Goal: Task Accomplishment & Management: Complete application form

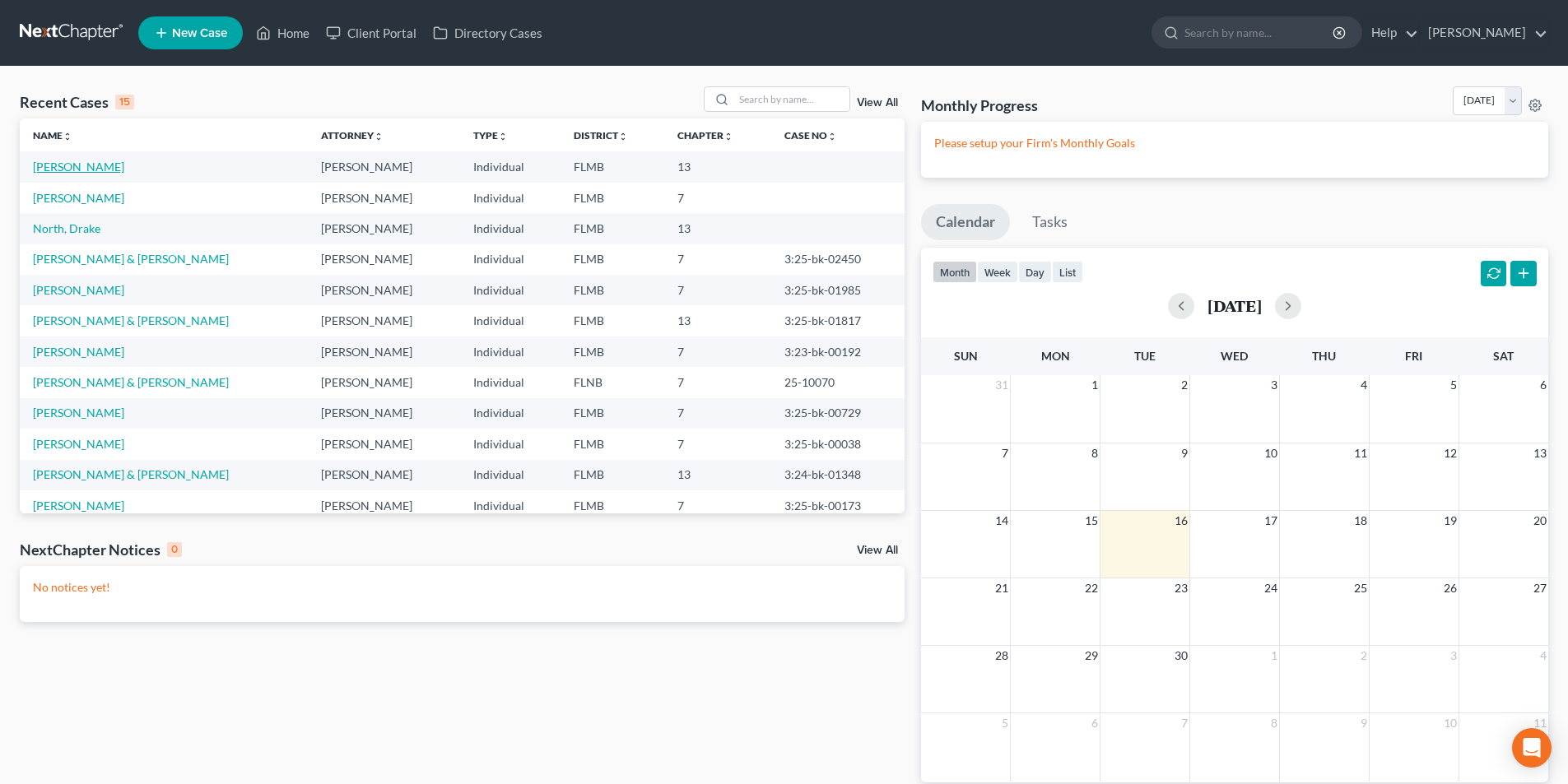
click at [81, 163] on link "[PERSON_NAME]" at bounding box center [78, 167] width 91 height 14
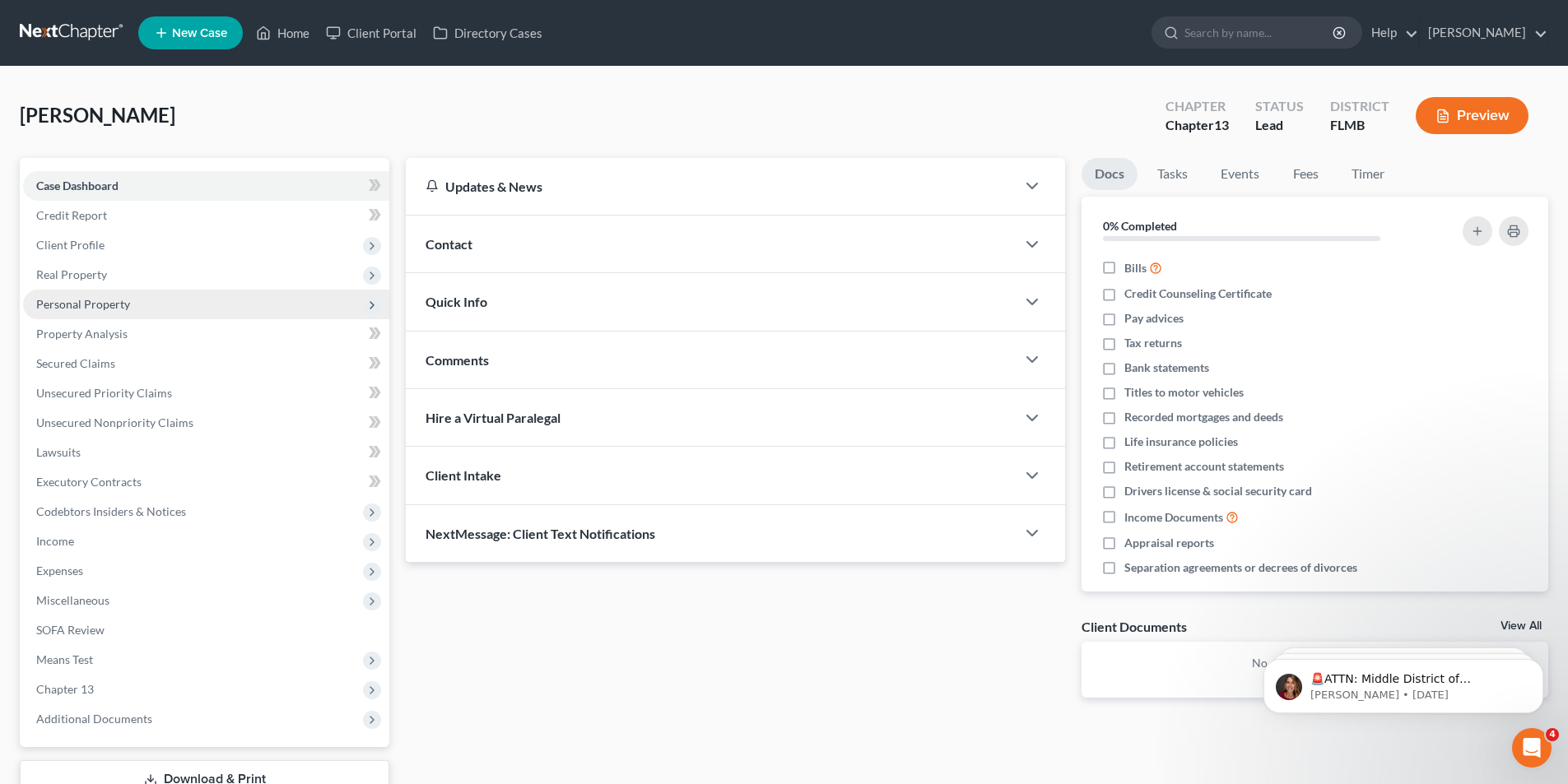
click at [95, 292] on span "Personal Property" at bounding box center [206, 304] width 366 height 30
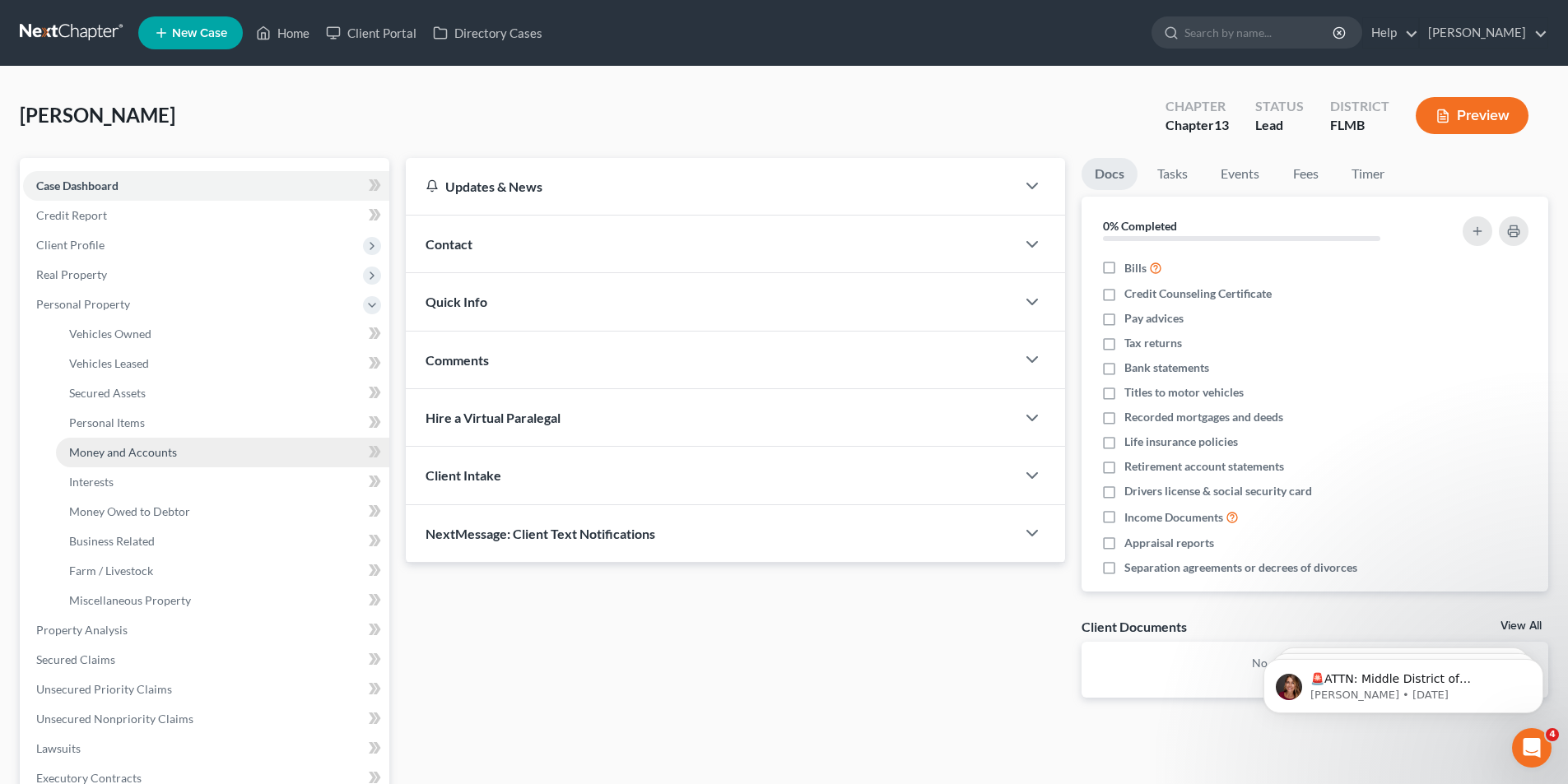
click at [133, 451] on span "Money and Accounts" at bounding box center [123, 452] width 108 height 14
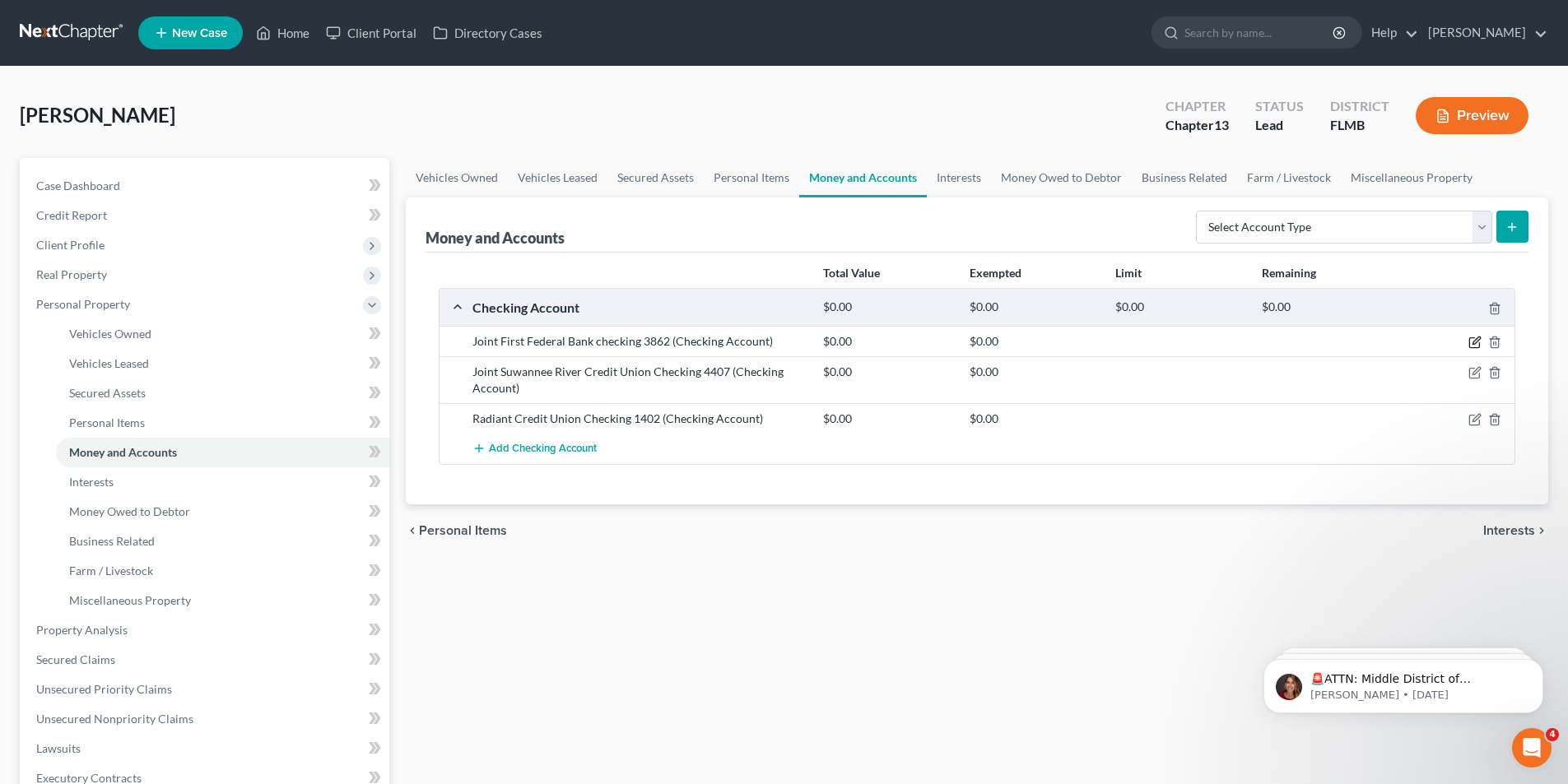
click at [1474, 338] on icon "button" at bounding box center [1474, 343] width 10 height 10
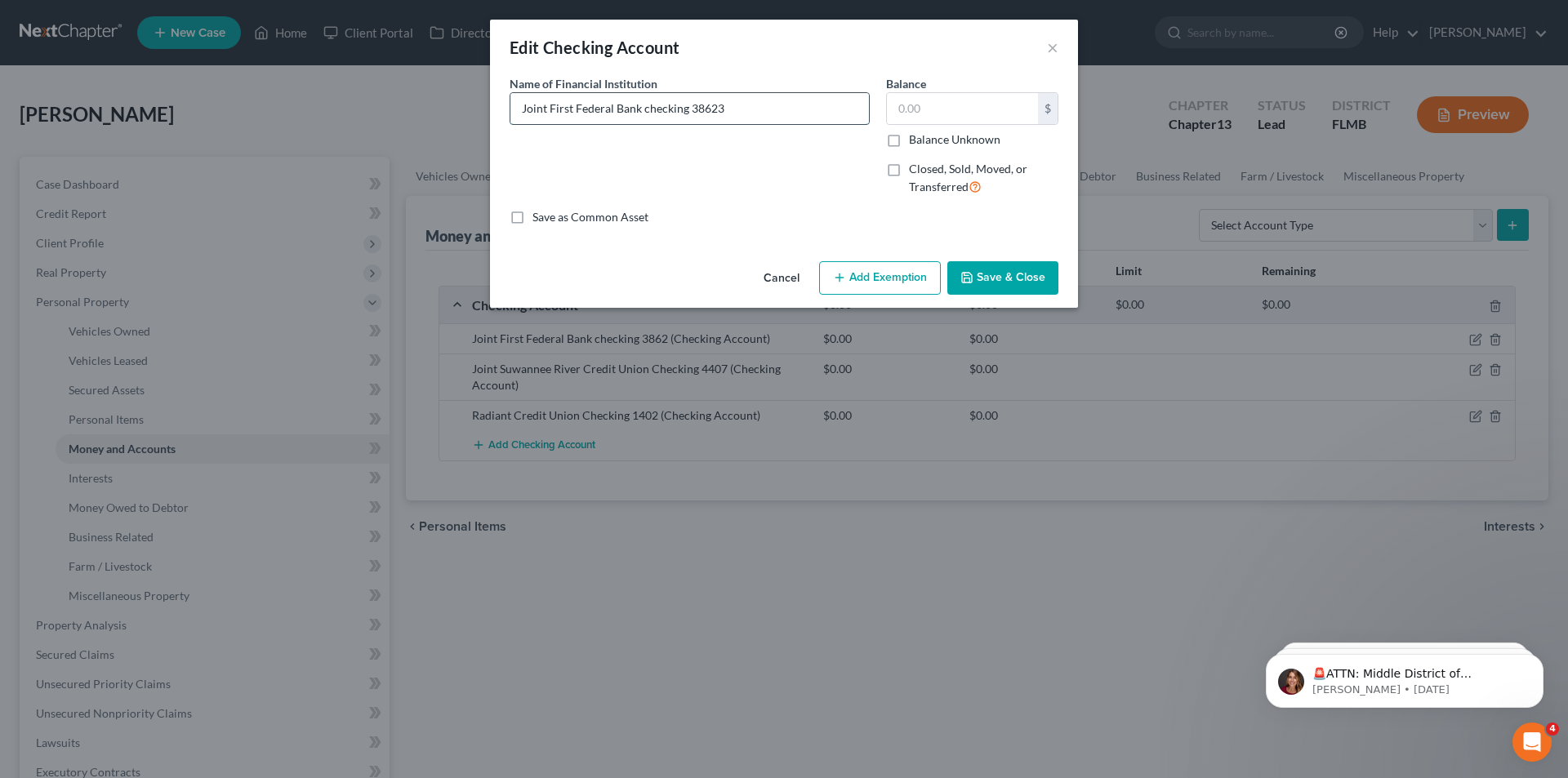
type input "Joint First Federal Bank checking 3862"
type input "30.23"
click at [992, 271] on button "Save & Close" at bounding box center [1002, 278] width 111 height 34
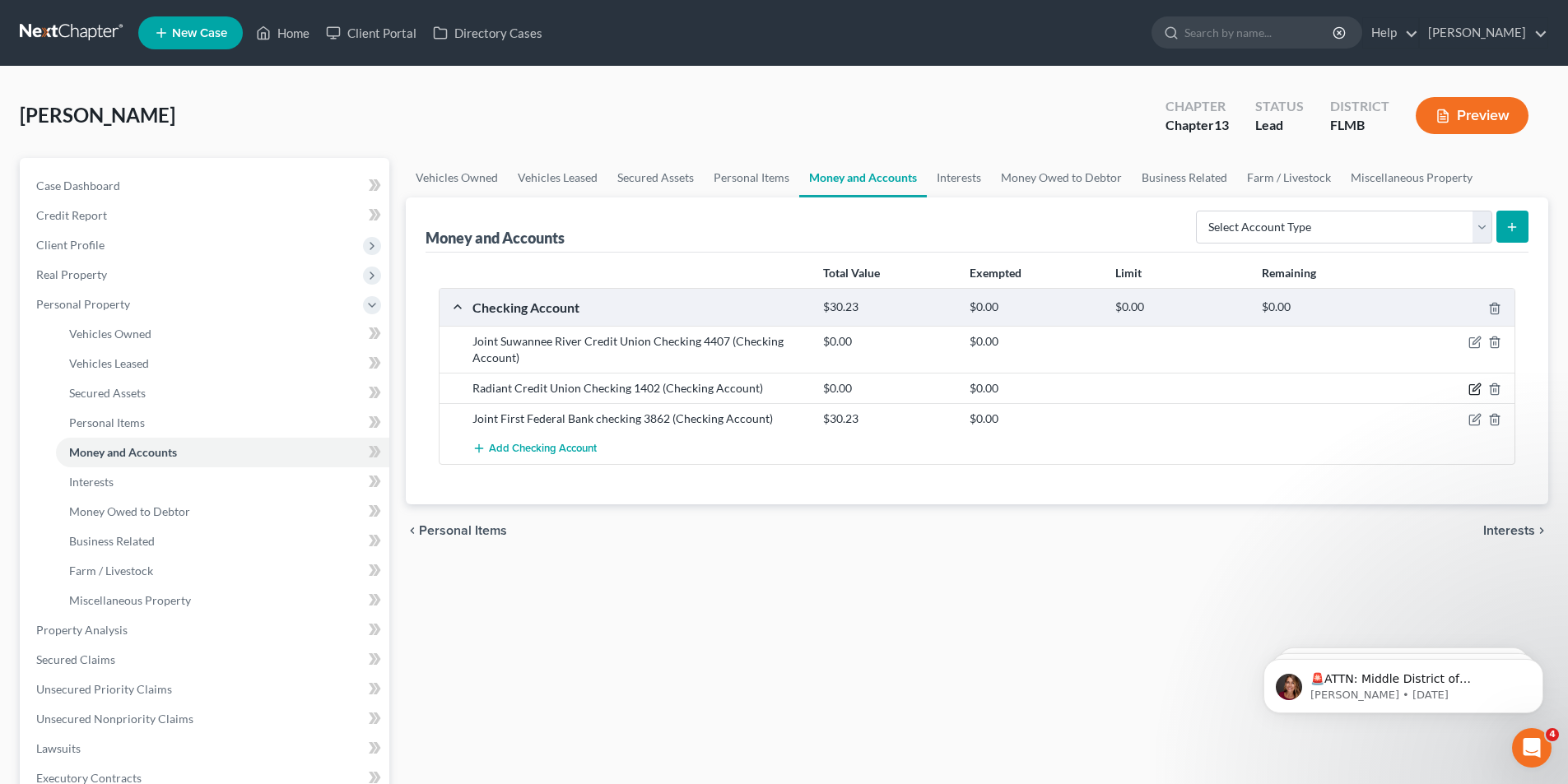
click at [1477, 386] on icon "button" at bounding box center [1477, 388] width 8 height 8
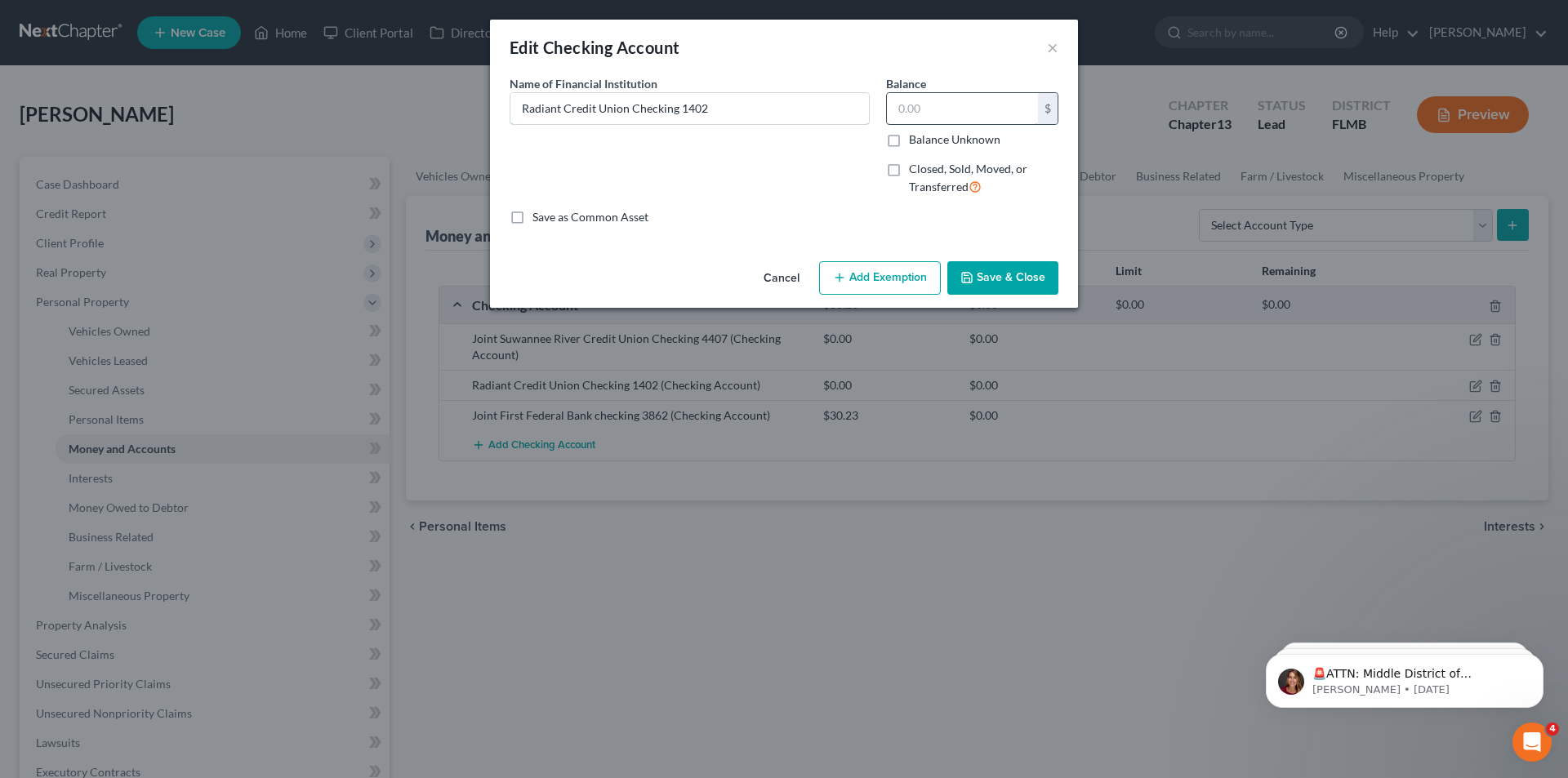
type input "Radiant Credit Union Checking 14020.00"
type input "Radiant Credit Union Checking 14026"
type input "Radiant Credit Union Checking 14026."
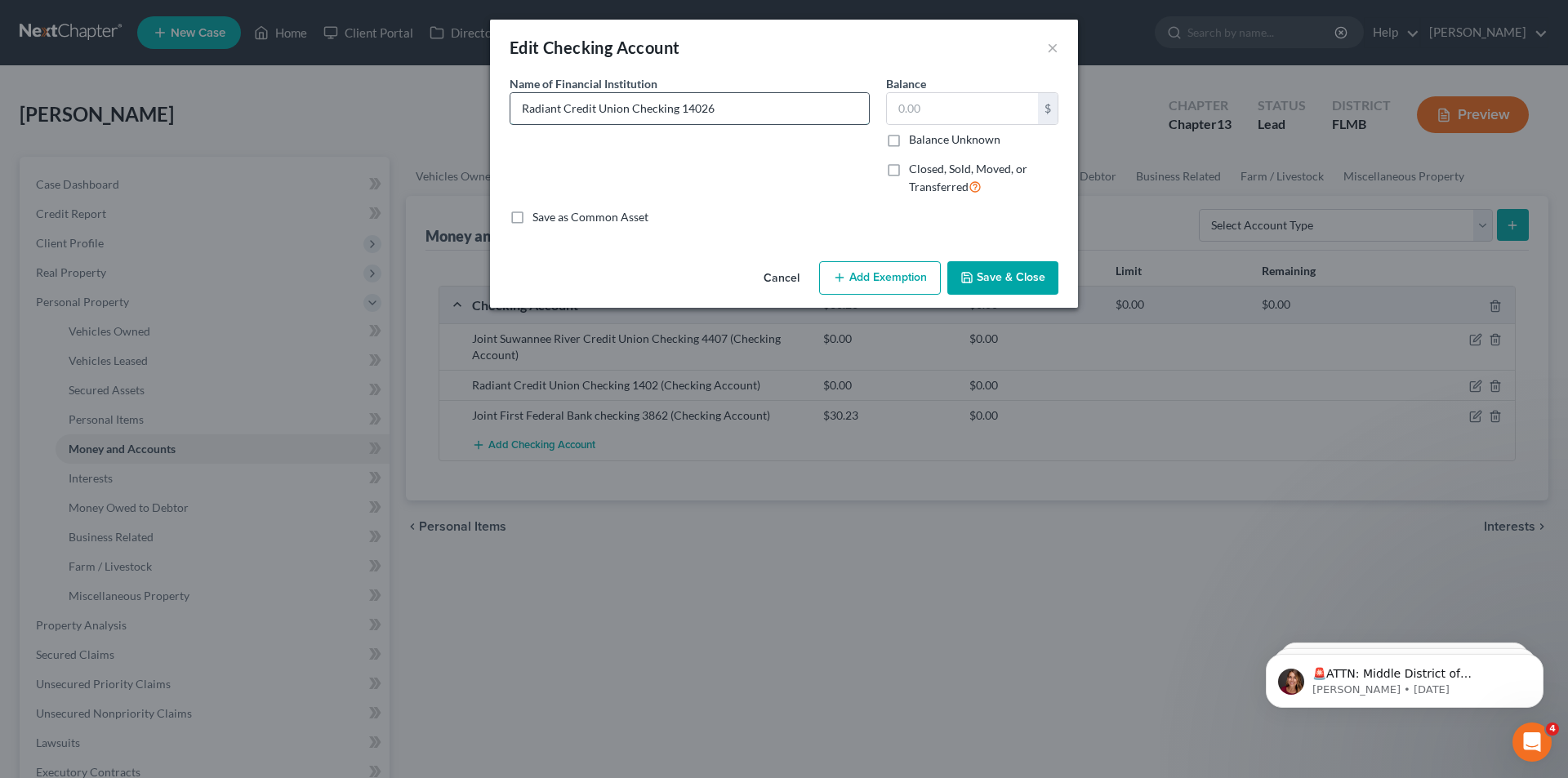
type input "Radiant Credit Union Checking 14026."
type input "Radiant Credit Union Checking 14026.8"
type input "Radiant Credit Union Checking 14026.85"
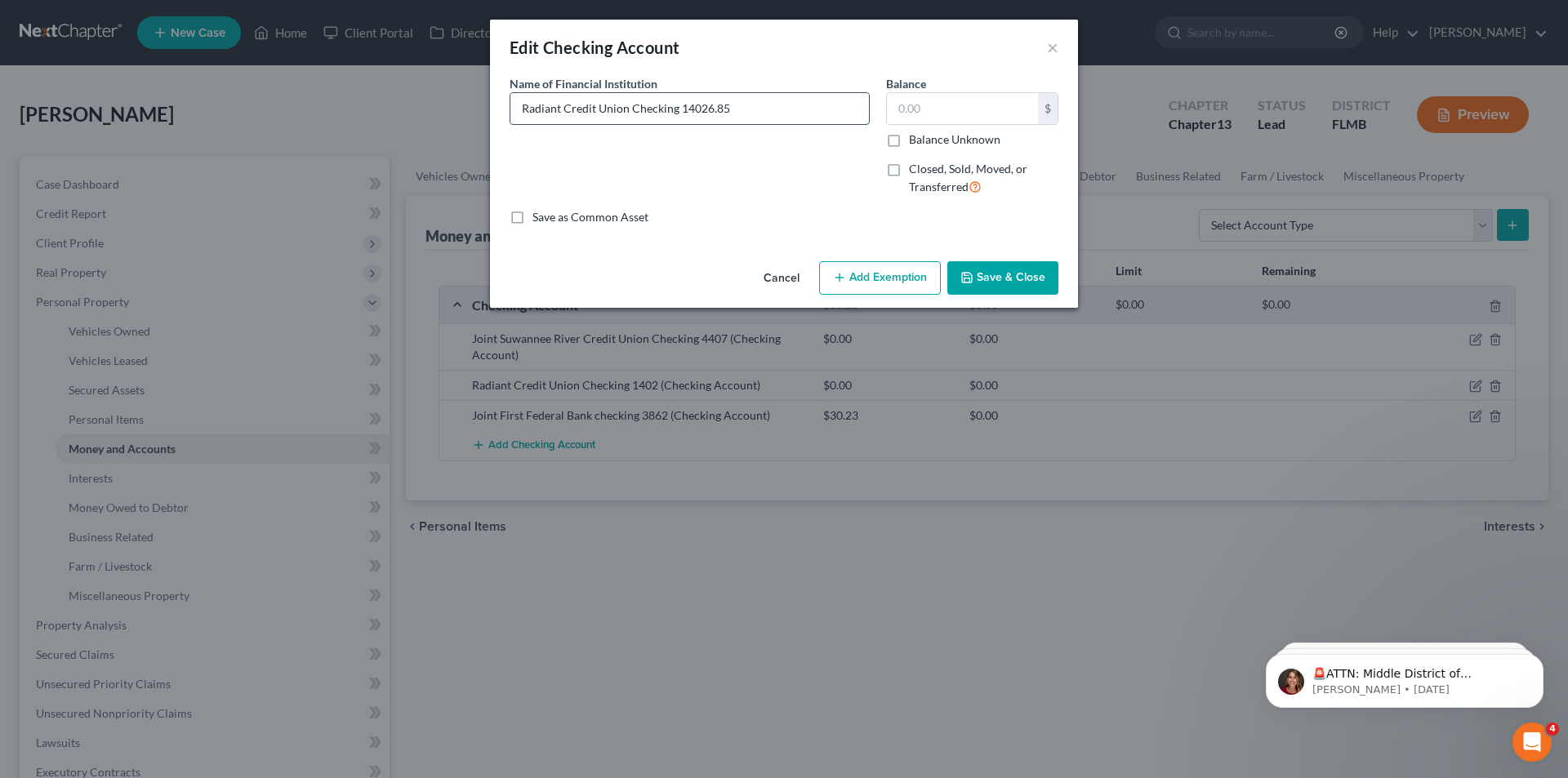
type input "Radiant Credit Union Checking 14026.8"
type input "Radiant Credit Union Checking 14026."
type input "Radiant Credit Union Checking 14026"
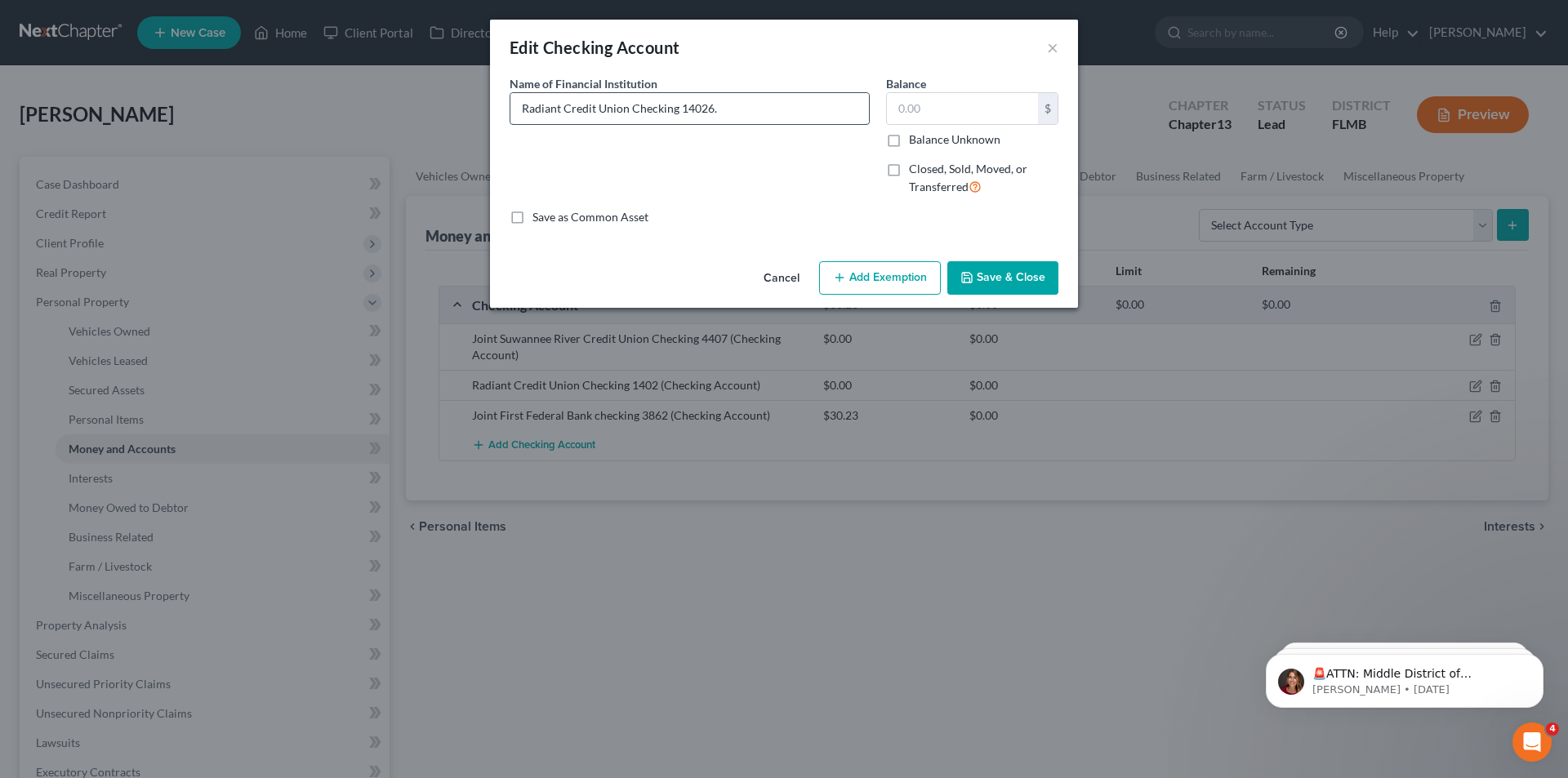
type input "Radiant Credit Union Checking 14026"
type input "Radiant Credit Union Checking 1402"
type input "6.00"
type input "6."
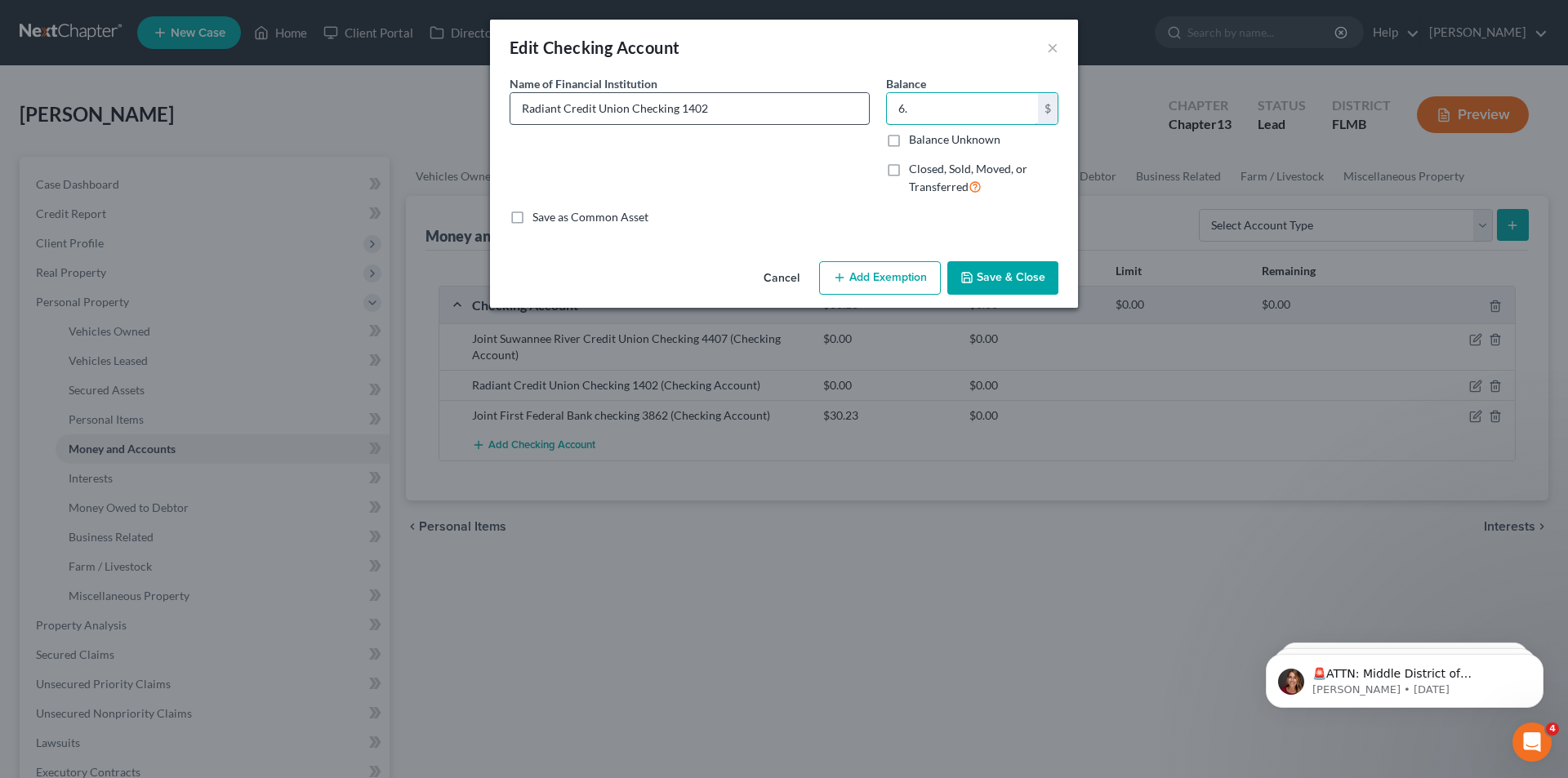
type input "6.80"
type input "6.8"
type input "6.85"
click at [996, 285] on button "Save & Close" at bounding box center [1002, 278] width 111 height 34
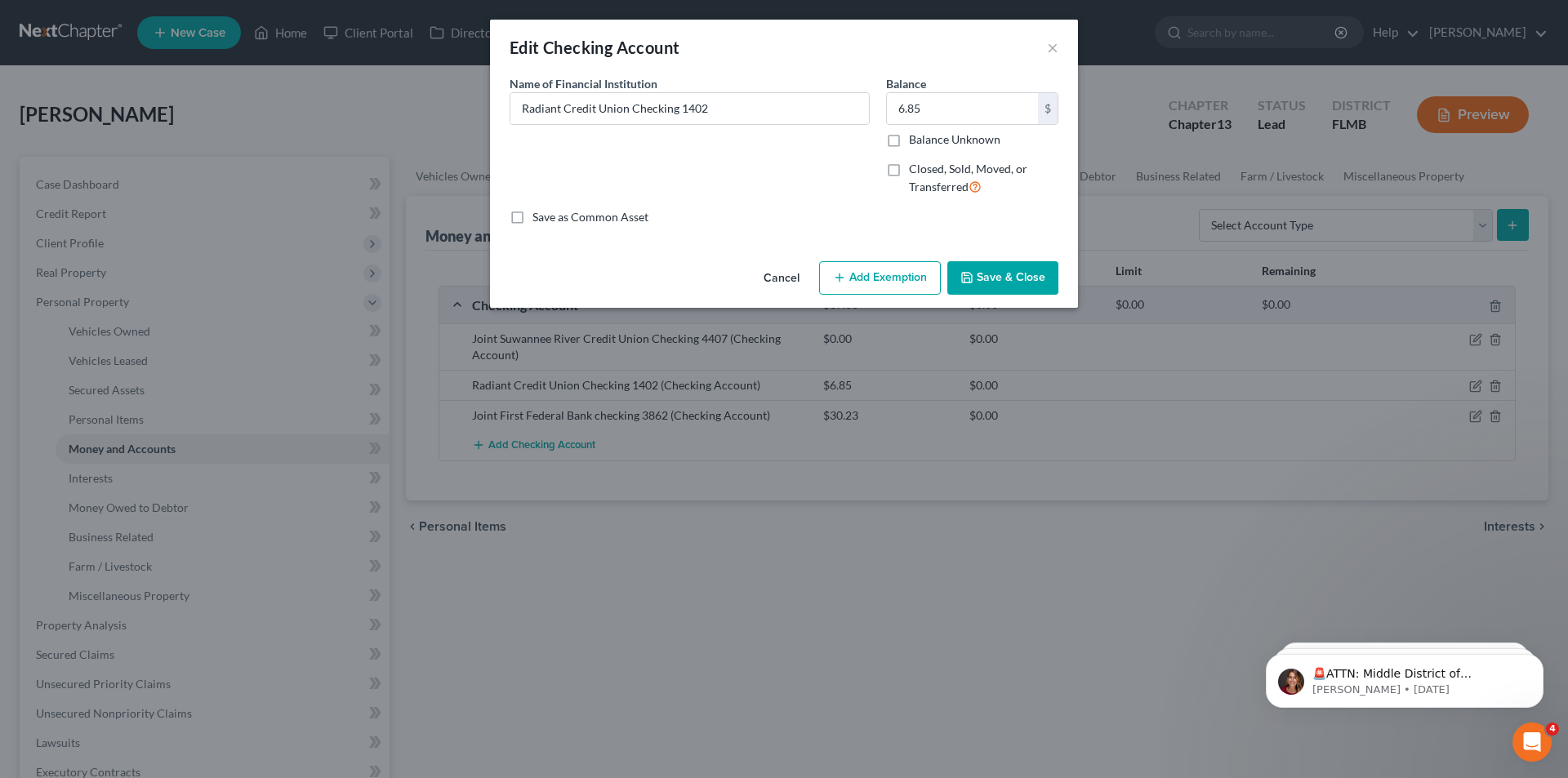
click at [862, 267] on button "Add Exemption" at bounding box center [879, 278] width 121 height 34
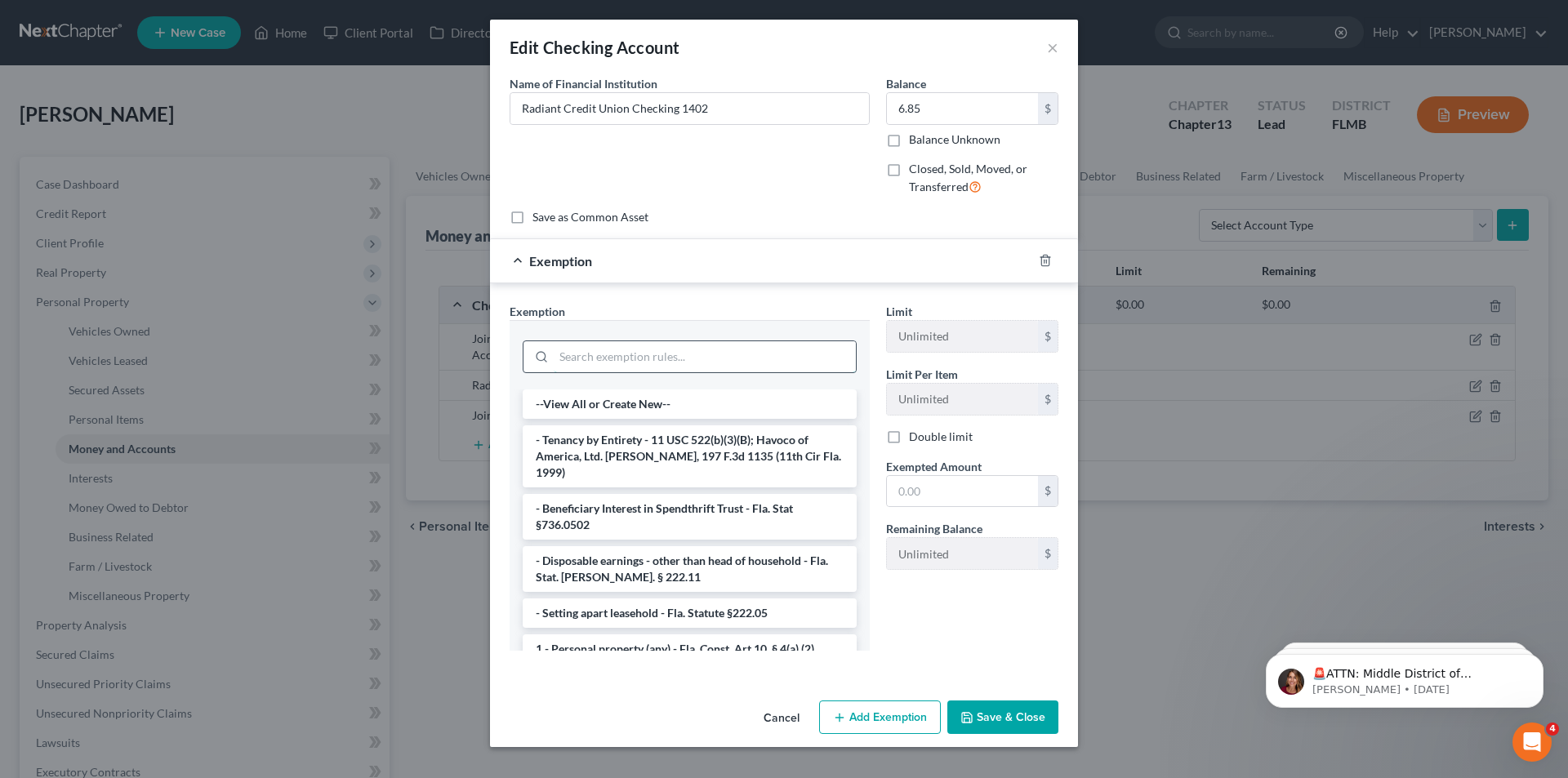
click at [625, 366] on input "search" at bounding box center [704, 357] width 302 height 31
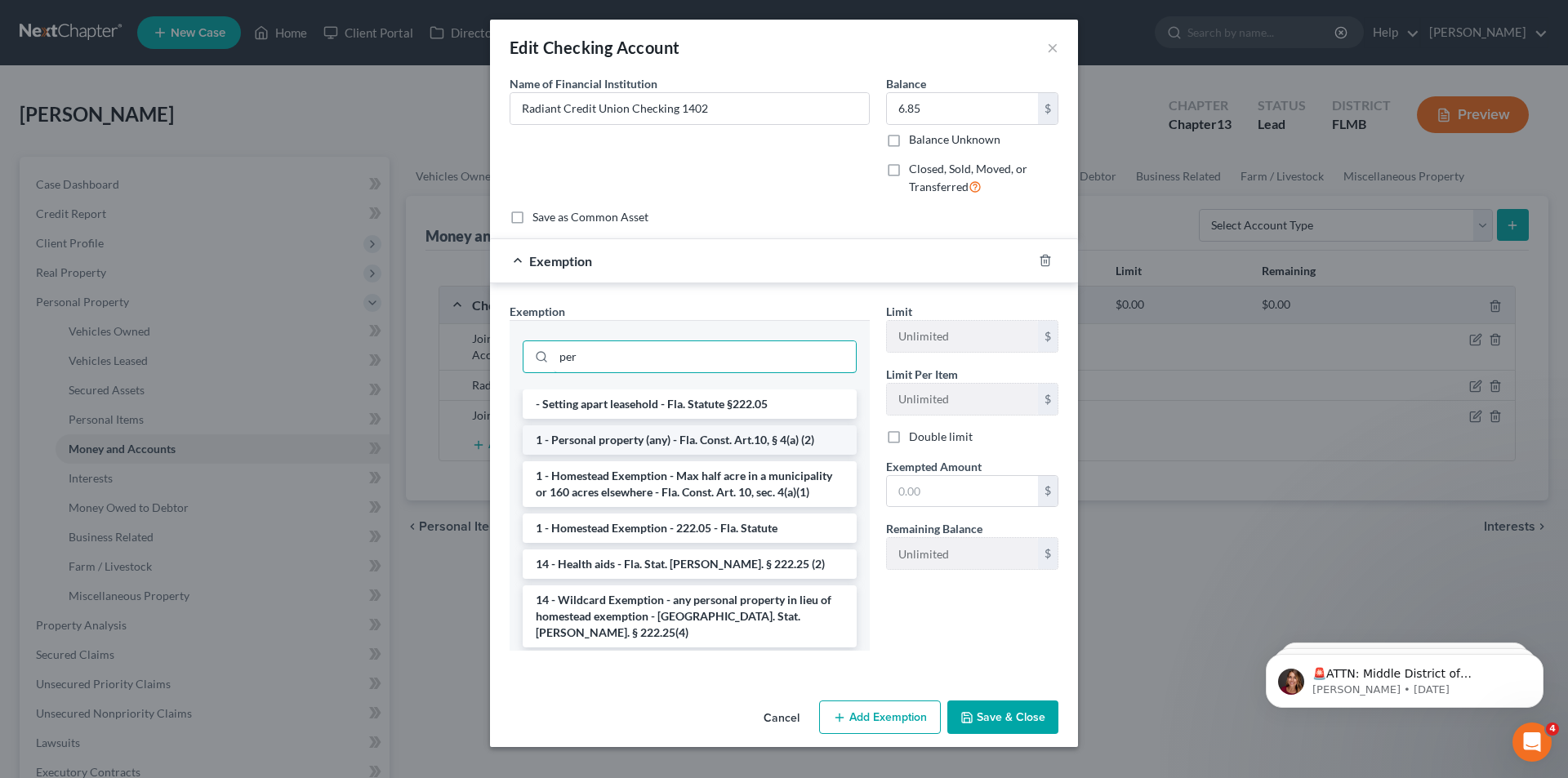
type input "per"
click at [616, 431] on li "1 - Personal property (any) - Fla. Const. Art.10, § 4(a) (2)" at bounding box center [690, 440] width 334 height 30
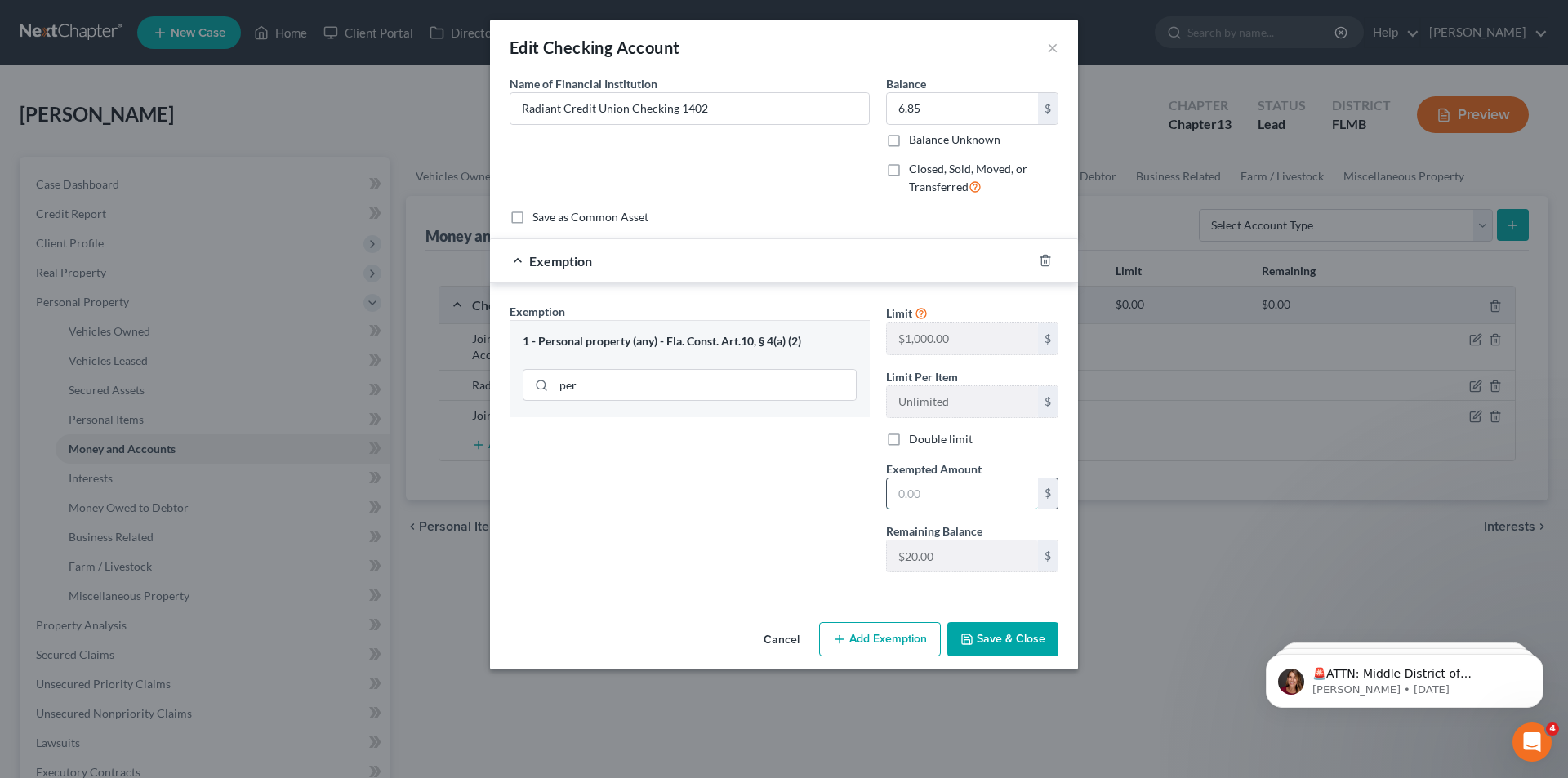
click at [945, 486] on input "text" at bounding box center [962, 494] width 151 height 31
type input "6.85"
click at [1000, 638] on button "Save & Close" at bounding box center [1002, 639] width 111 height 34
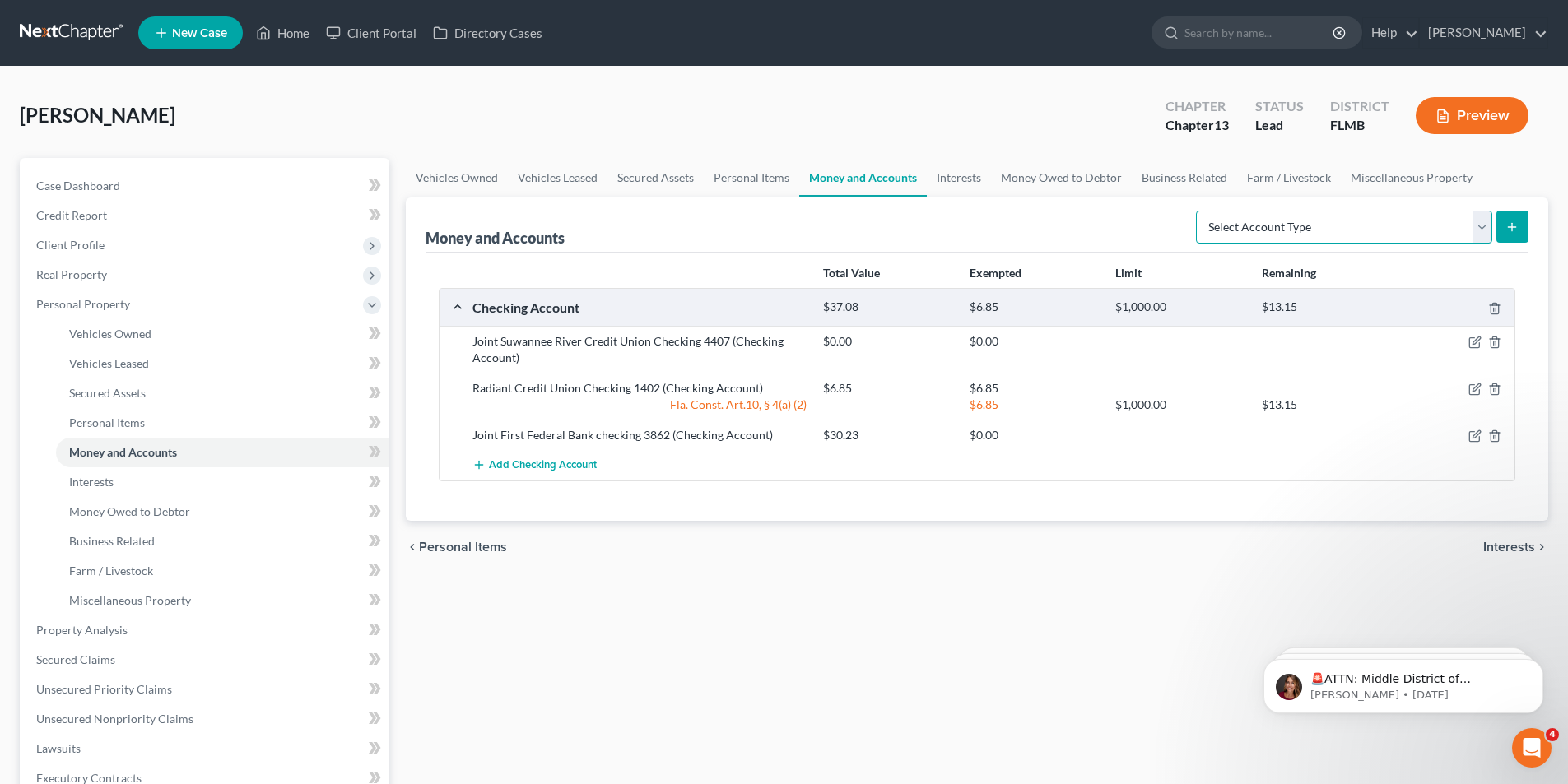
click at [1483, 225] on select "Select Account Type Brokerage Cash on Hand Certificates of Deposit Checking Acc…" at bounding box center [1345, 227] width 297 height 33
select select "savings"
click at [1199, 211] on select "Select Account Type Brokerage Cash on Hand Certificates of Deposit Checking Acc…" at bounding box center [1345, 227] width 297 height 33
click at [1510, 224] on icon "submit" at bounding box center [1512, 227] width 13 height 13
click at [1523, 223] on button "submit" at bounding box center [1512, 226] width 32 height 32
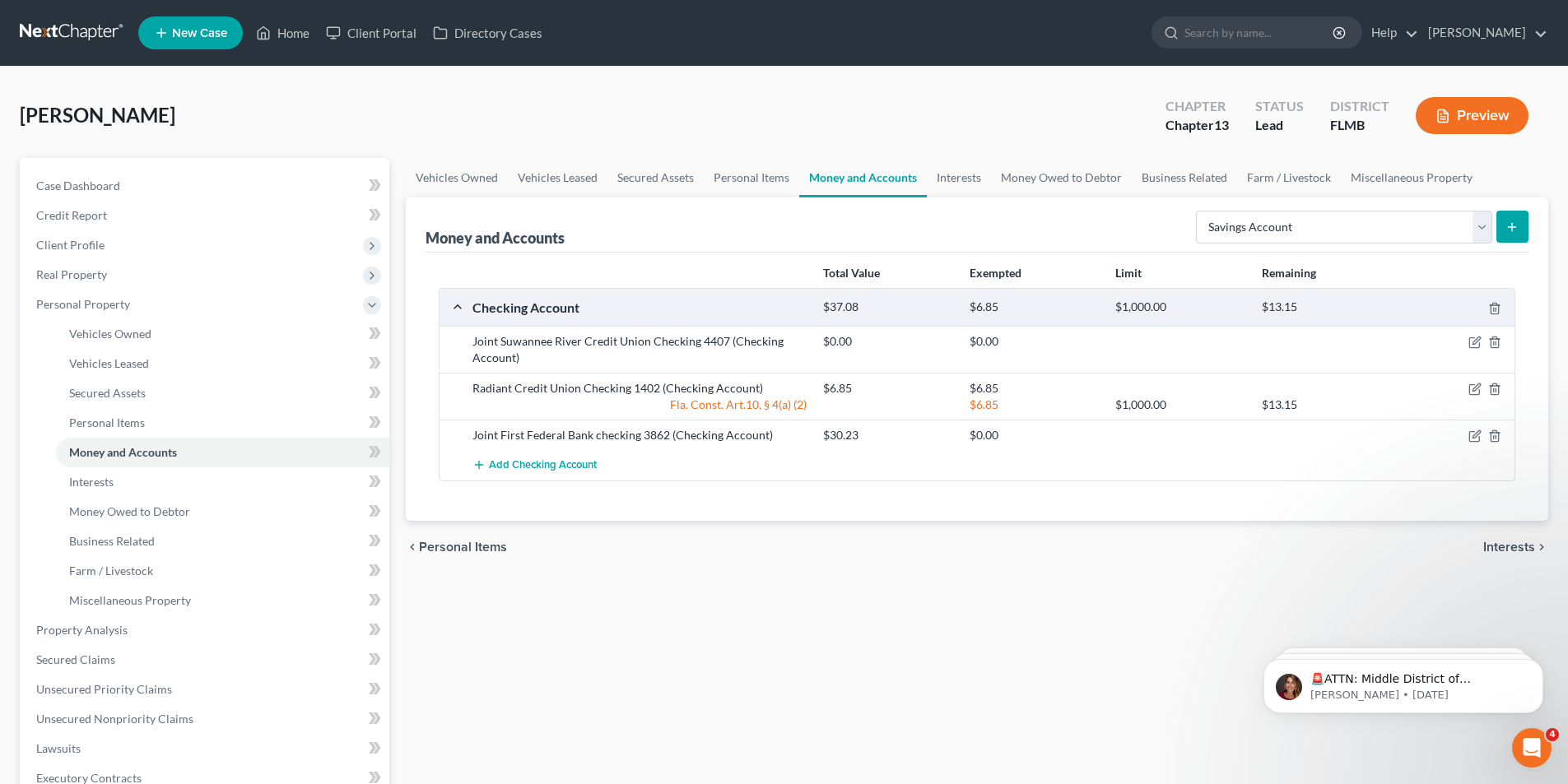
click at [1523, 223] on button "submit" at bounding box center [1512, 226] width 32 height 32
click at [545, 464] on span "Add Checking Account" at bounding box center [543, 466] width 108 height 13
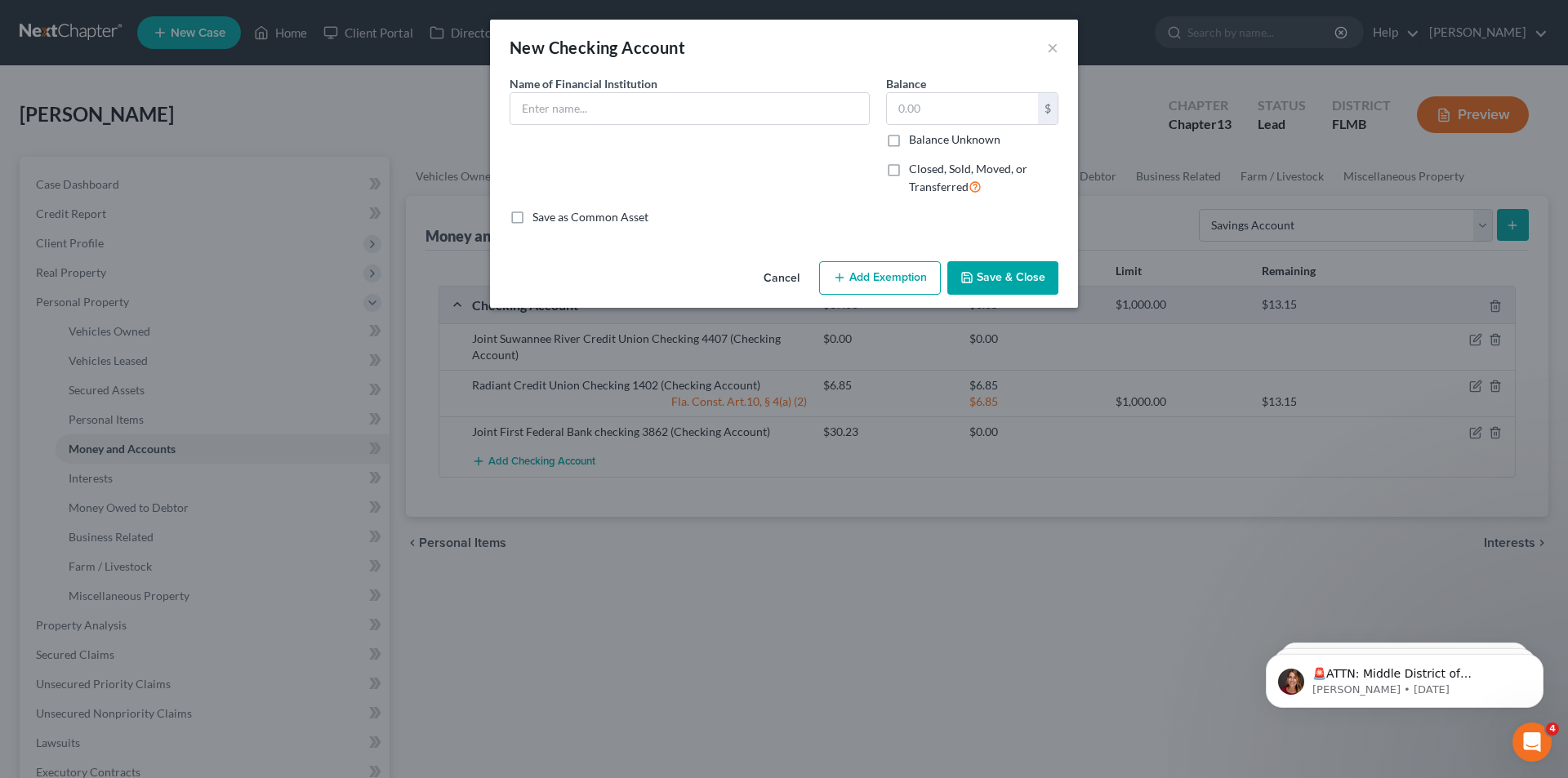
click at [637, 134] on div "Name of Financial Institution *" at bounding box center [690, 142] width 376 height 134
click at [637, 96] on input "text" at bounding box center [689, 108] width 358 height 31
type input "Radiant CU Savings"
type input "1,900.76"
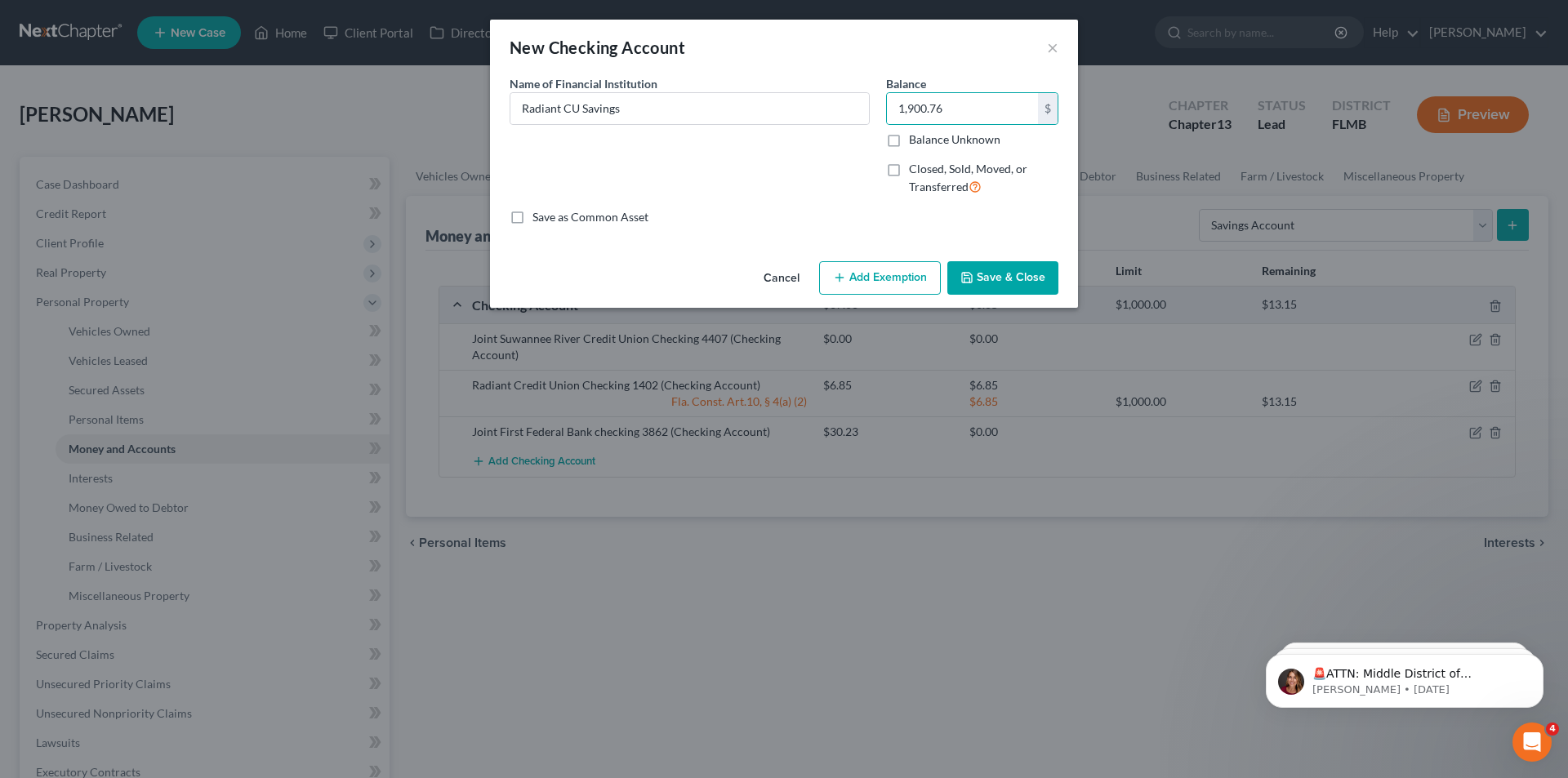
click at [865, 266] on button "Add Exemption" at bounding box center [879, 278] width 121 height 34
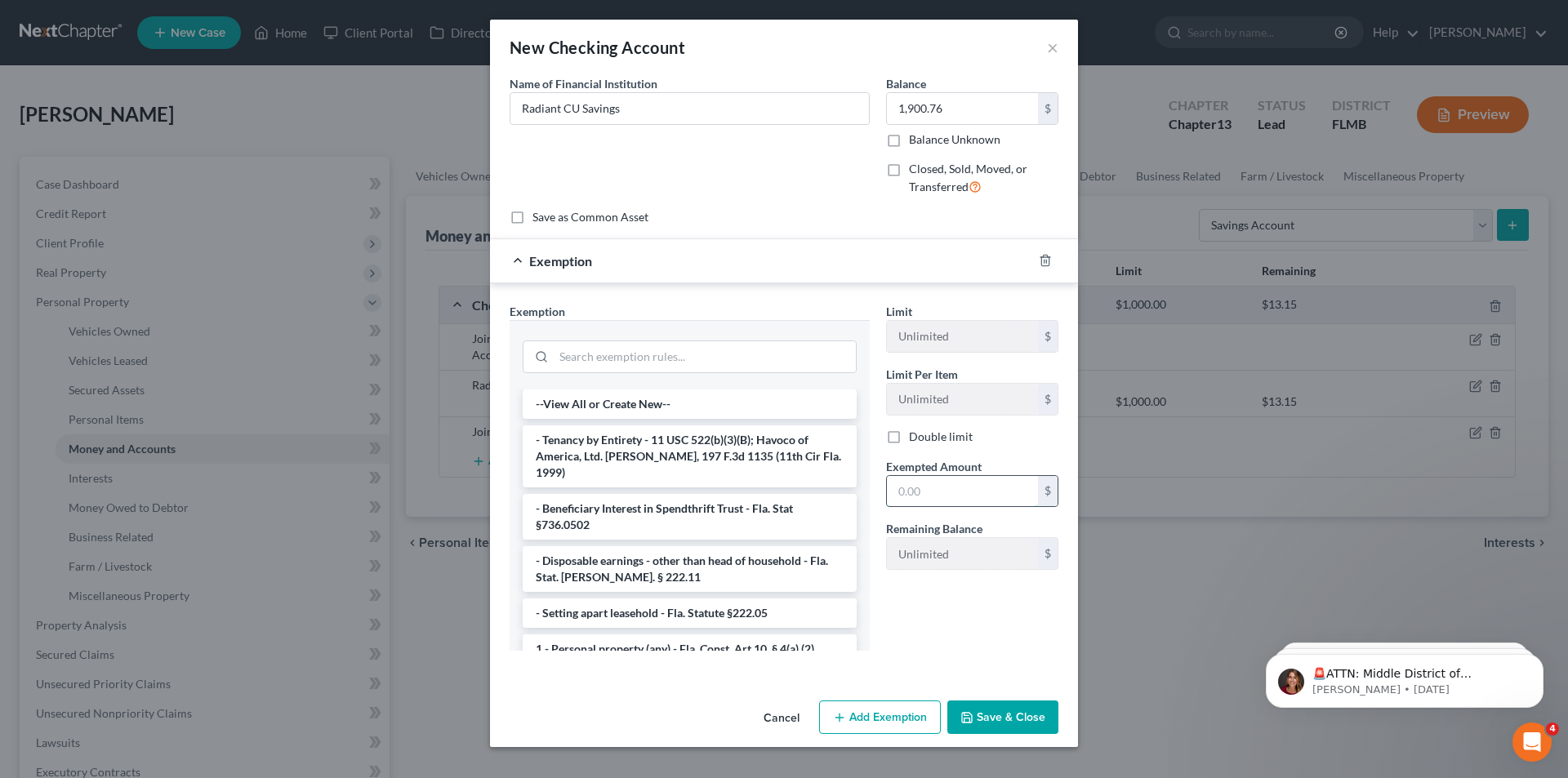
click at [934, 490] on input "text" at bounding box center [962, 491] width 151 height 31
click at [636, 351] on input "search" at bounding box center [704, 357] width 302 height 31
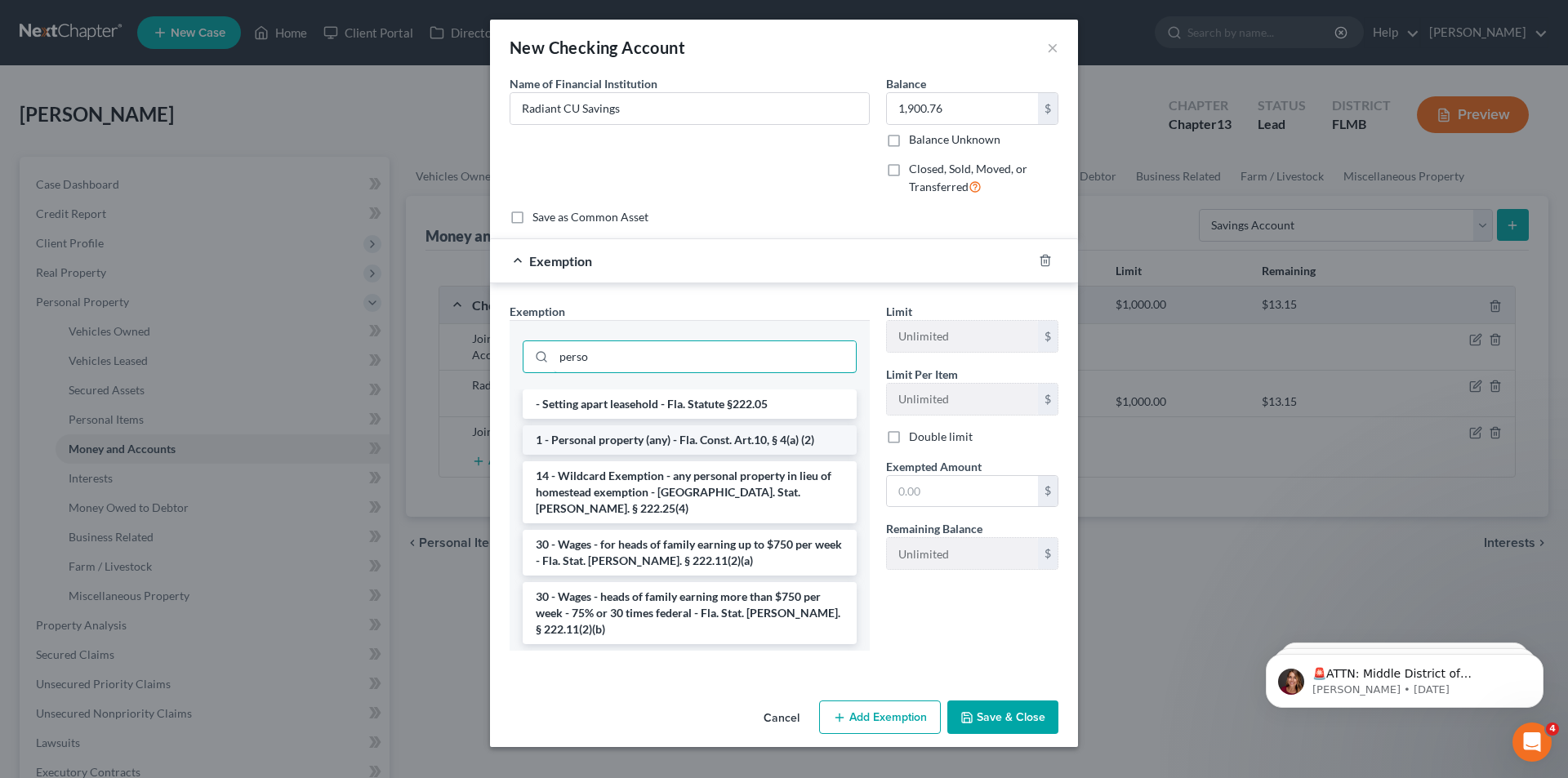
type input "perso"
click at [632, 448] on li "1 - Personal property (any) - Fla. Const. Art.10, § 4(a) (2)" at bounding box center [690, 440] width 334 height 30
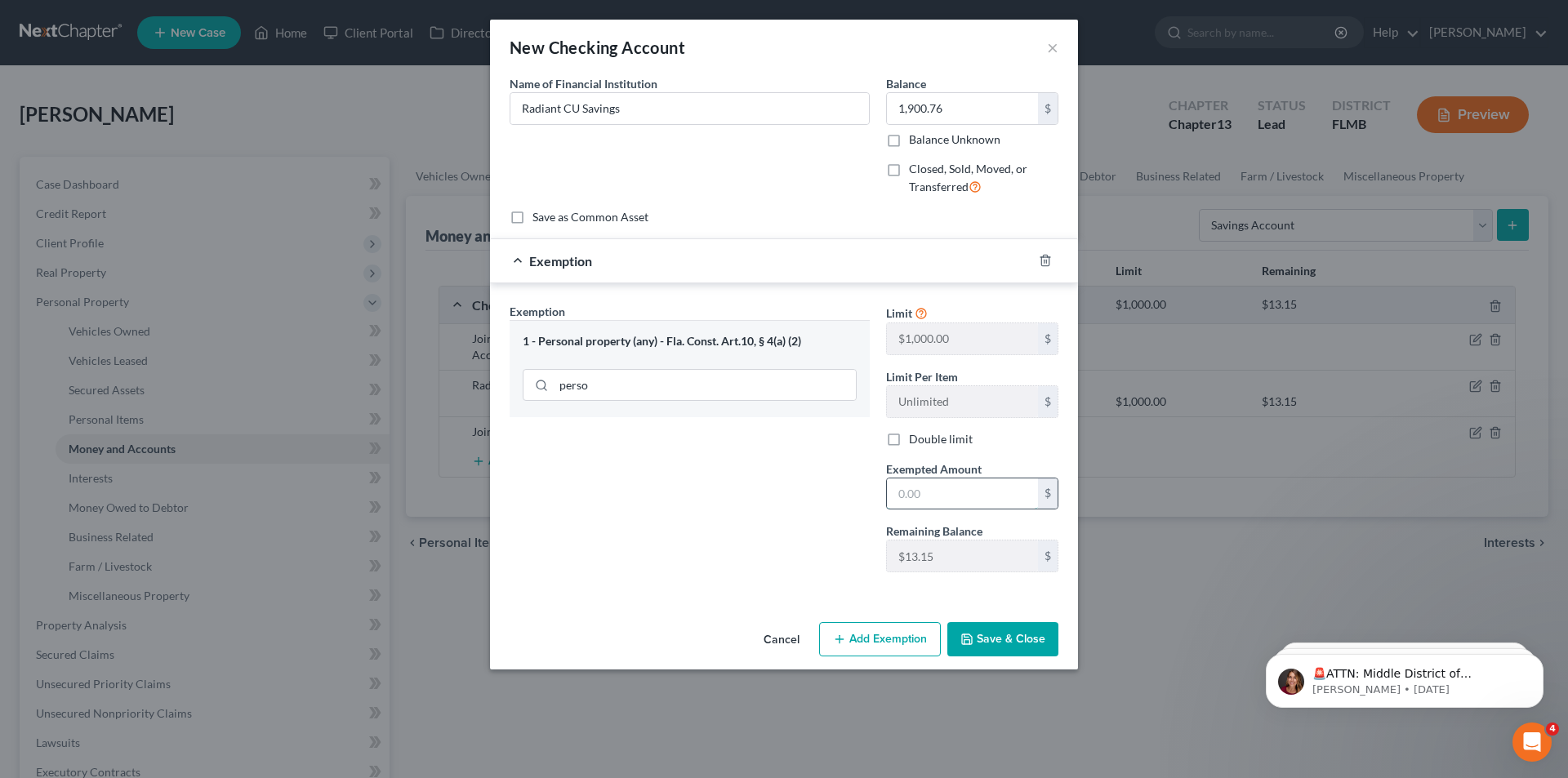
click at [907, 502] on input "text" at bounding box center [962, 494] width 151 height 31
type input "13.15"
click at [997, 630] on button "Save & Close" at bounding box center [1002, 639] width 111 height 34
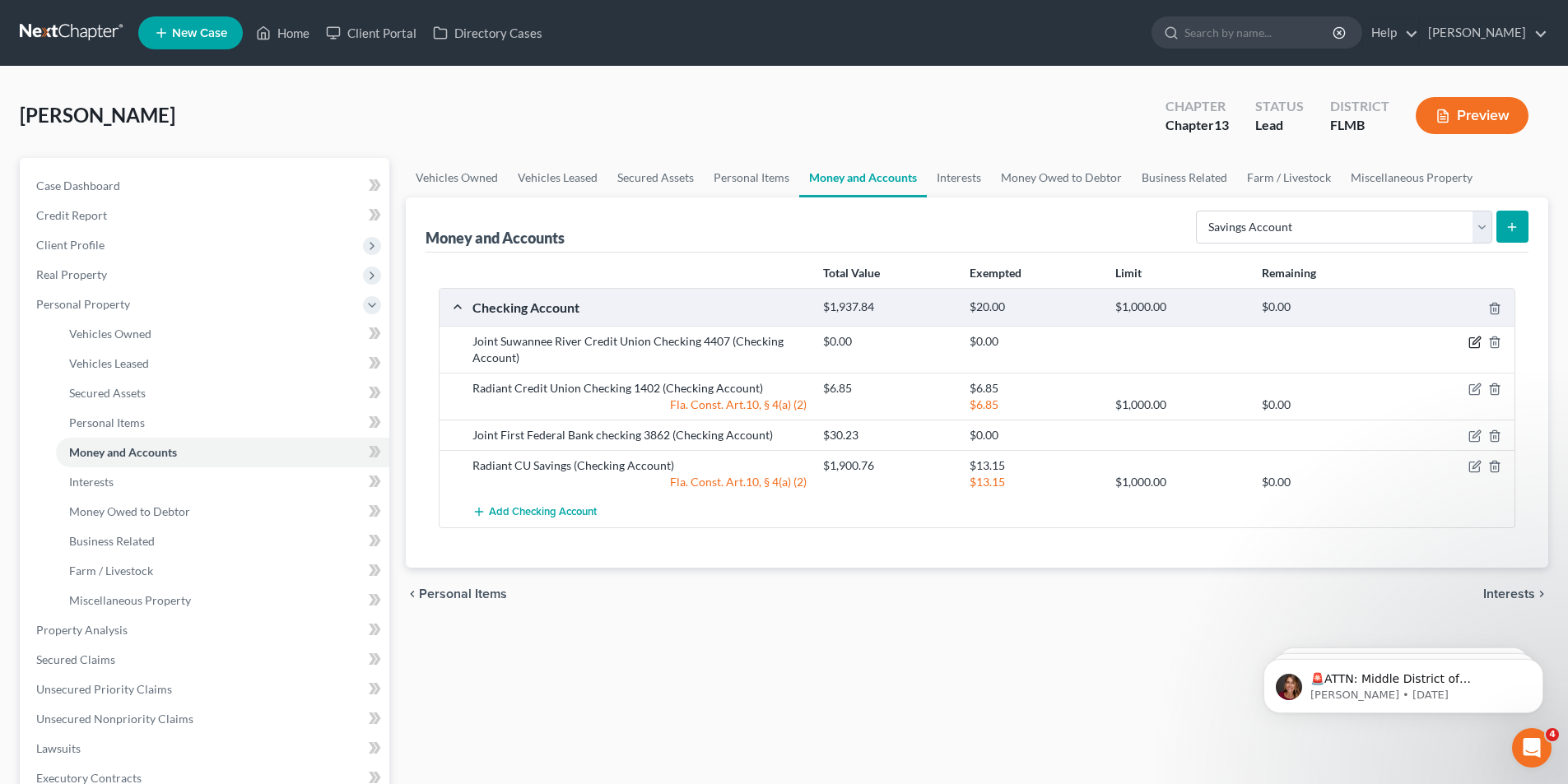
click at [1476, 338] on icon "button" at bounding box center [1475, 343] width 13 height 13
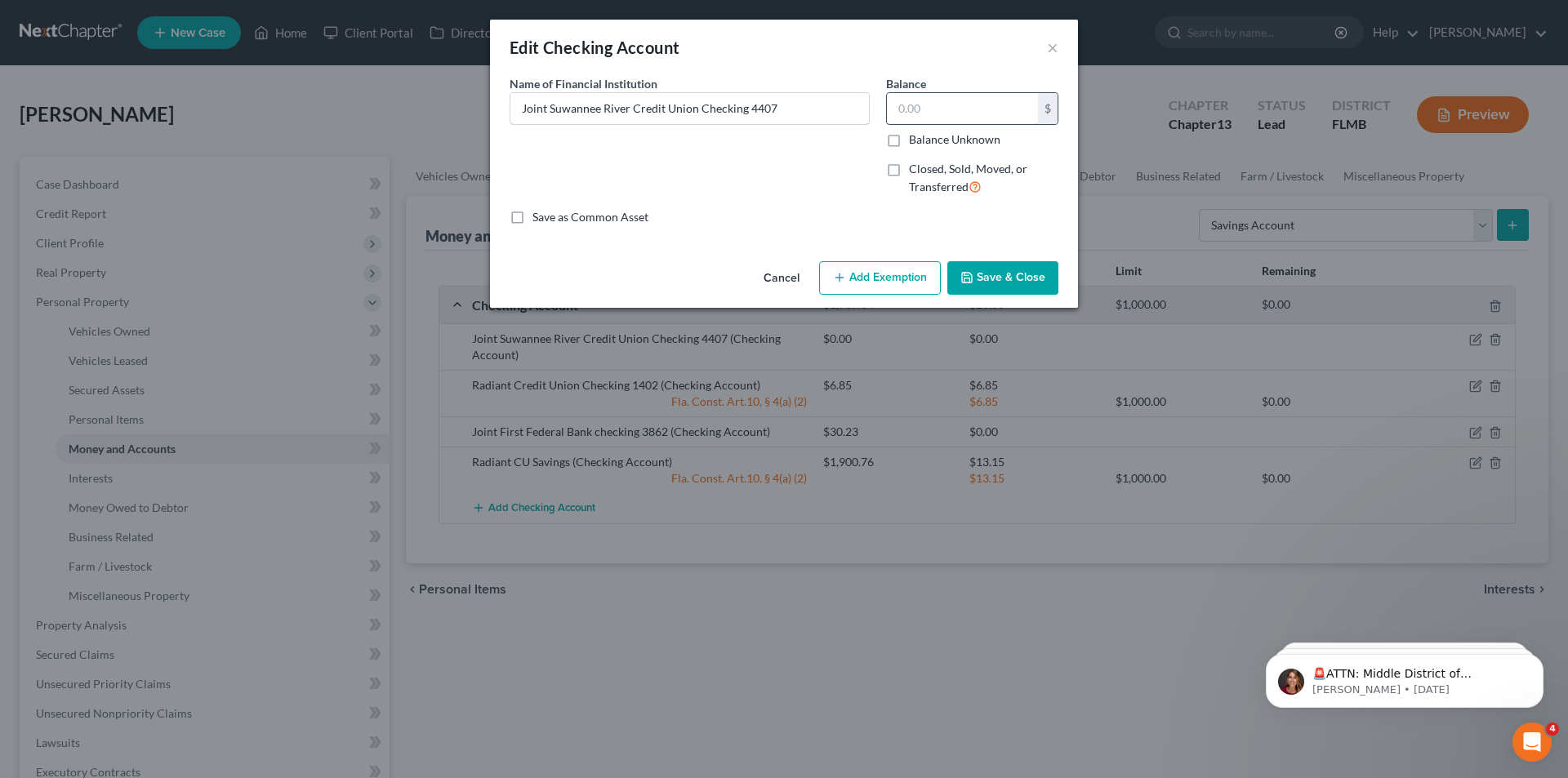
type input "Joint Suwannee River Credit Union Checking 44070.00"
type input "Joint Suwannee River Credit Union Checking 44072"
type input "Joint Suwannee River Credit Union Checking 440728"
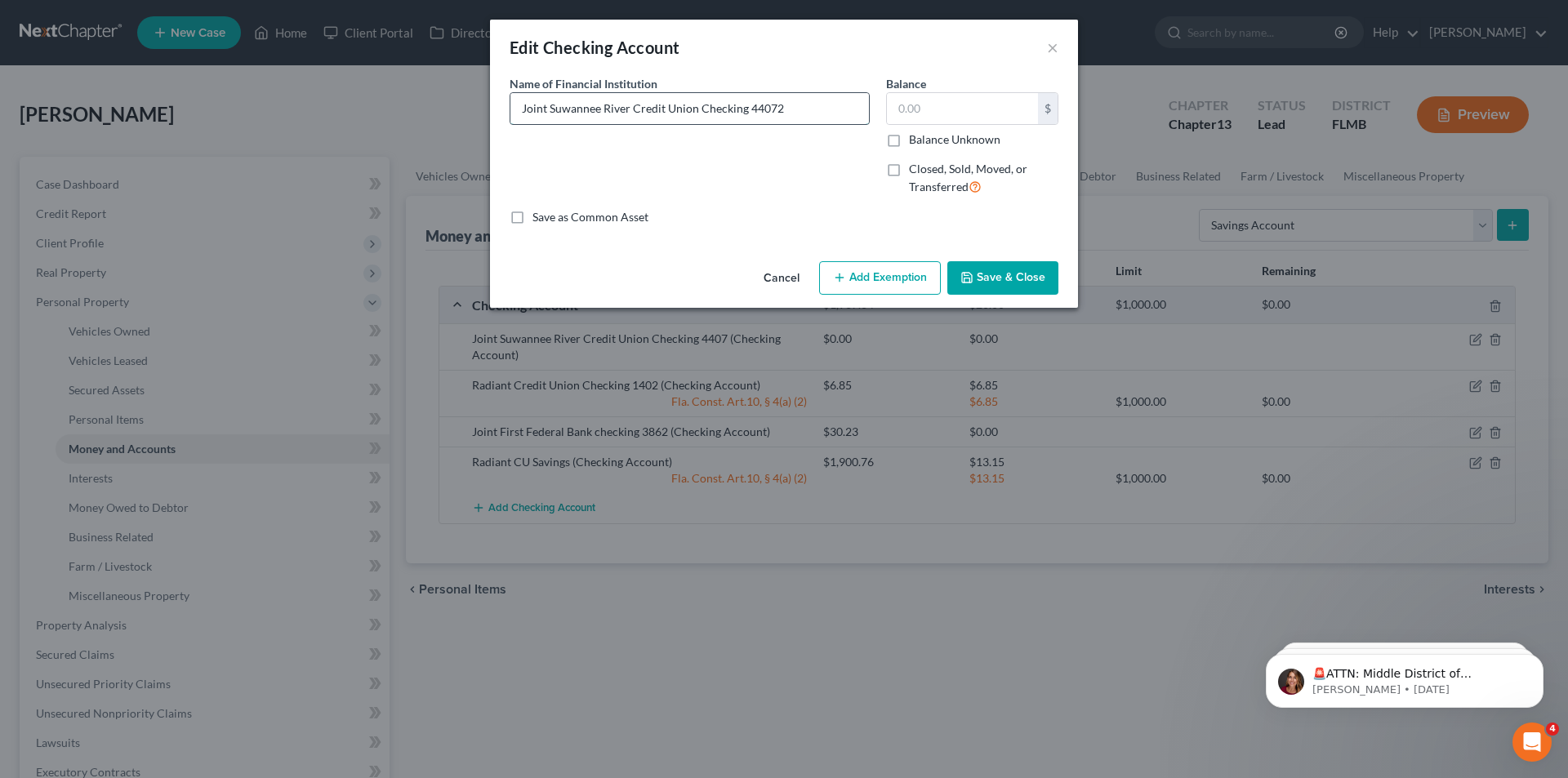
type input "Joint Suwannee River Credit Union Checking 440728"
type input "Joint Suwannee River Credit Union Checking 440728."
type input "Joint Suwannee River Credit Union Checking 440728.2"
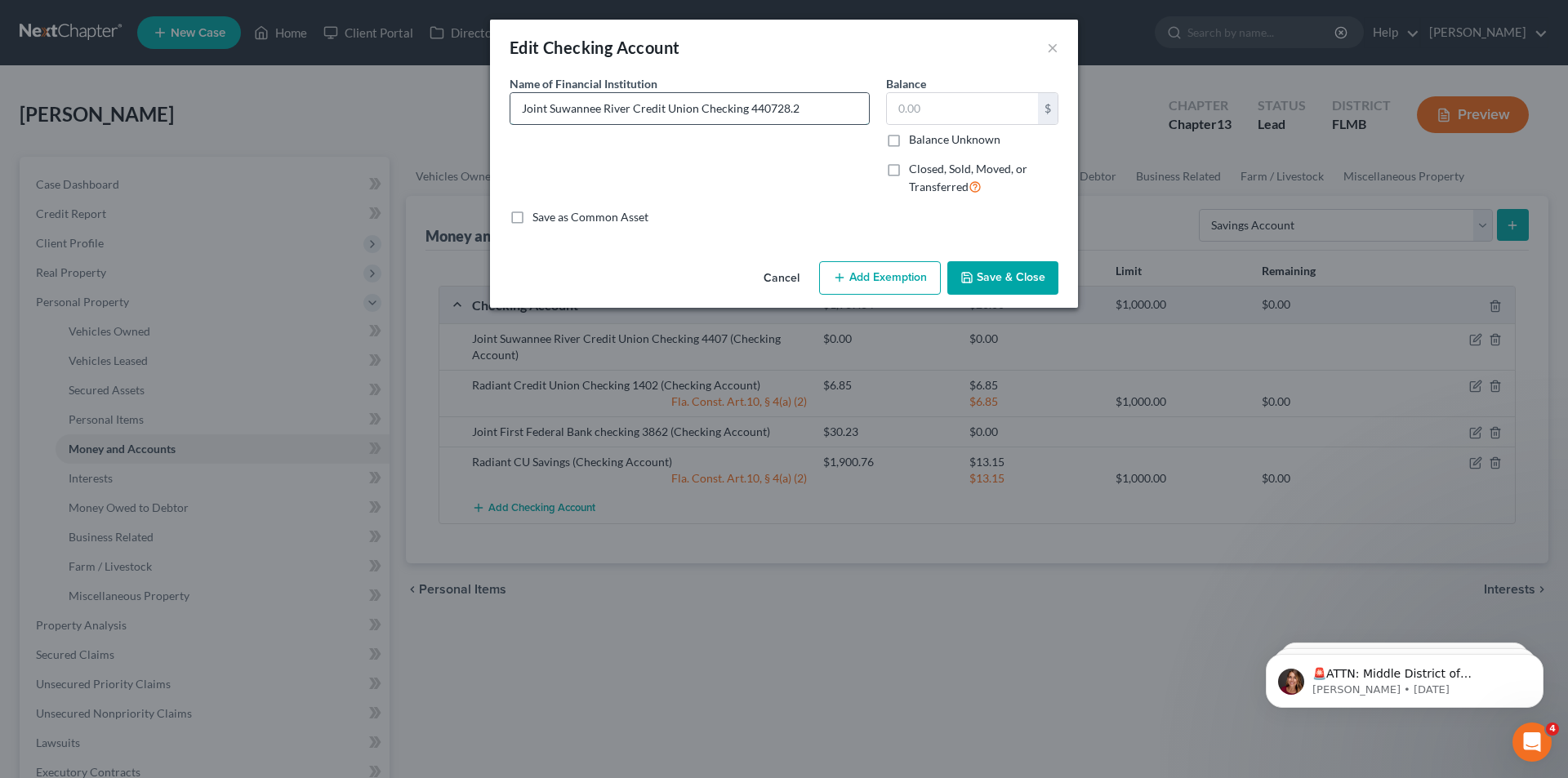
type input "Joint Suwannee River Credit Union Checking 440728.21"
type input "Joint Suwannee River Credit Union Checking 440728.2"
type input "Joint Suwannee River Credit Union Checking 440728."
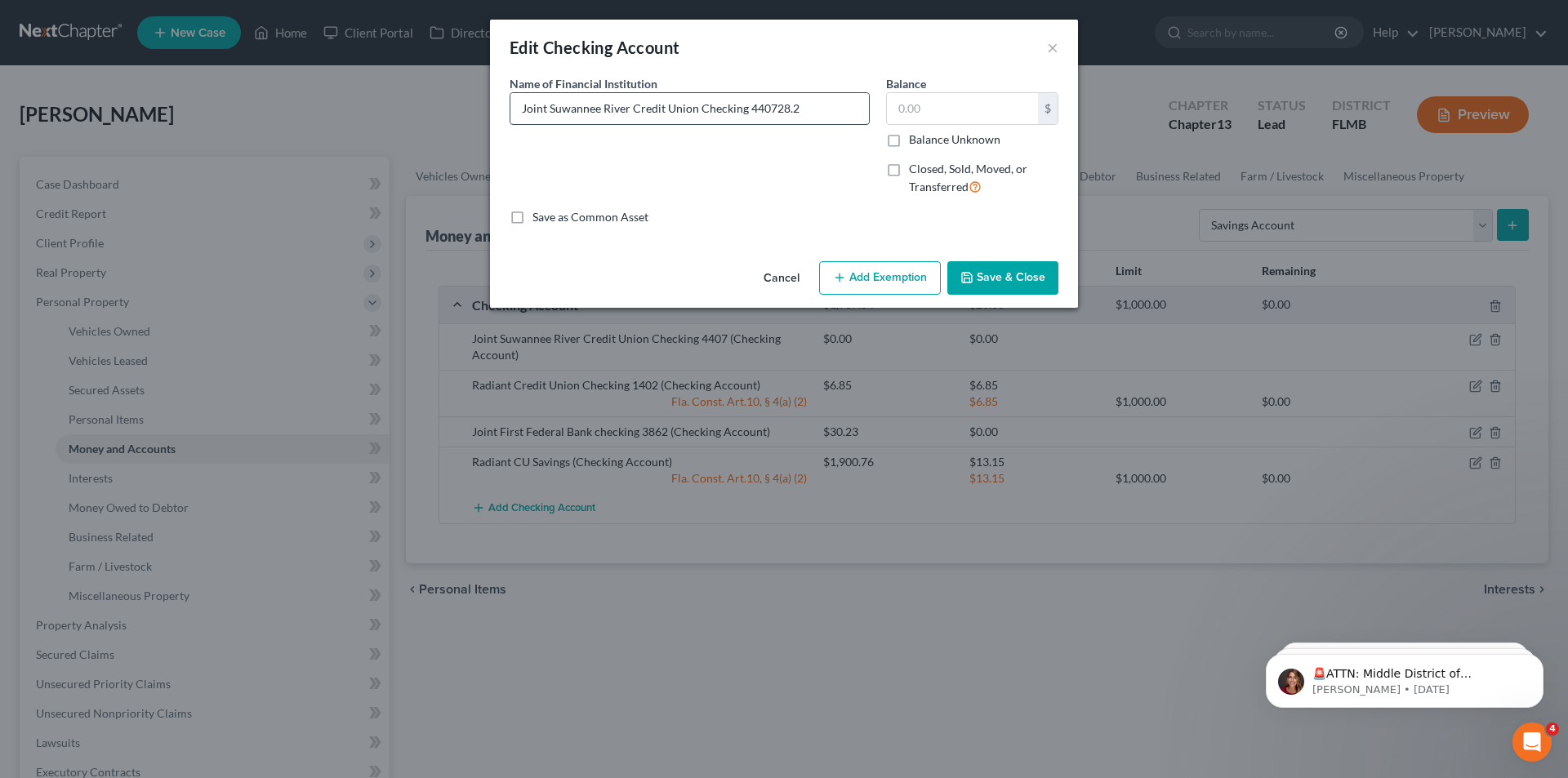
type input "Joint Suwannee River Credit Union Checking 440728."
type input "Joint Suwannee River Credit Union Checking 440728"
type input "Joint Suwannee River Credit Union Checking 44072"
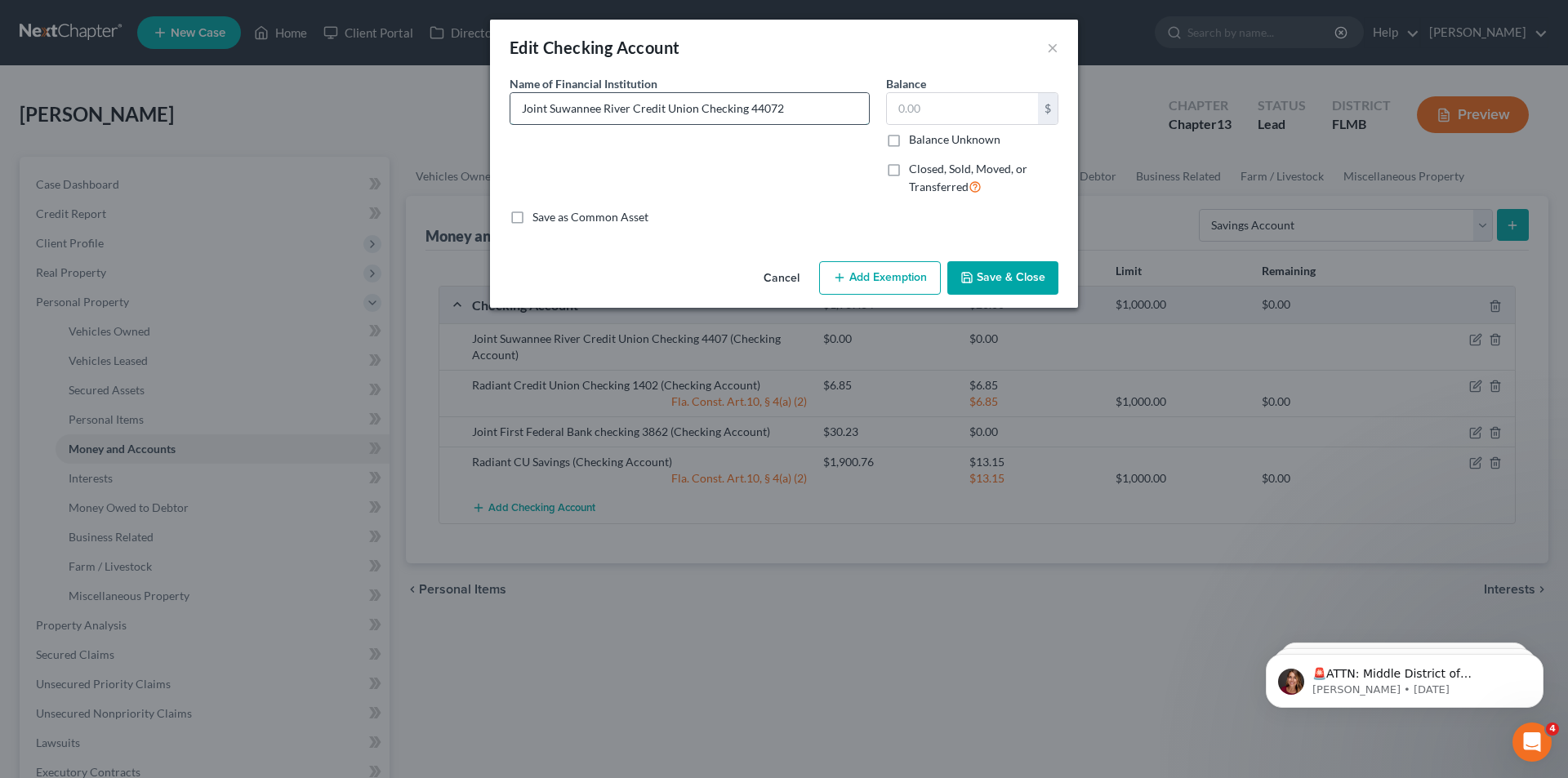
type input "Joint Suwannee River Credit Union Checking 4407"
type input "2.00"
type input "2"
type input "28.00"
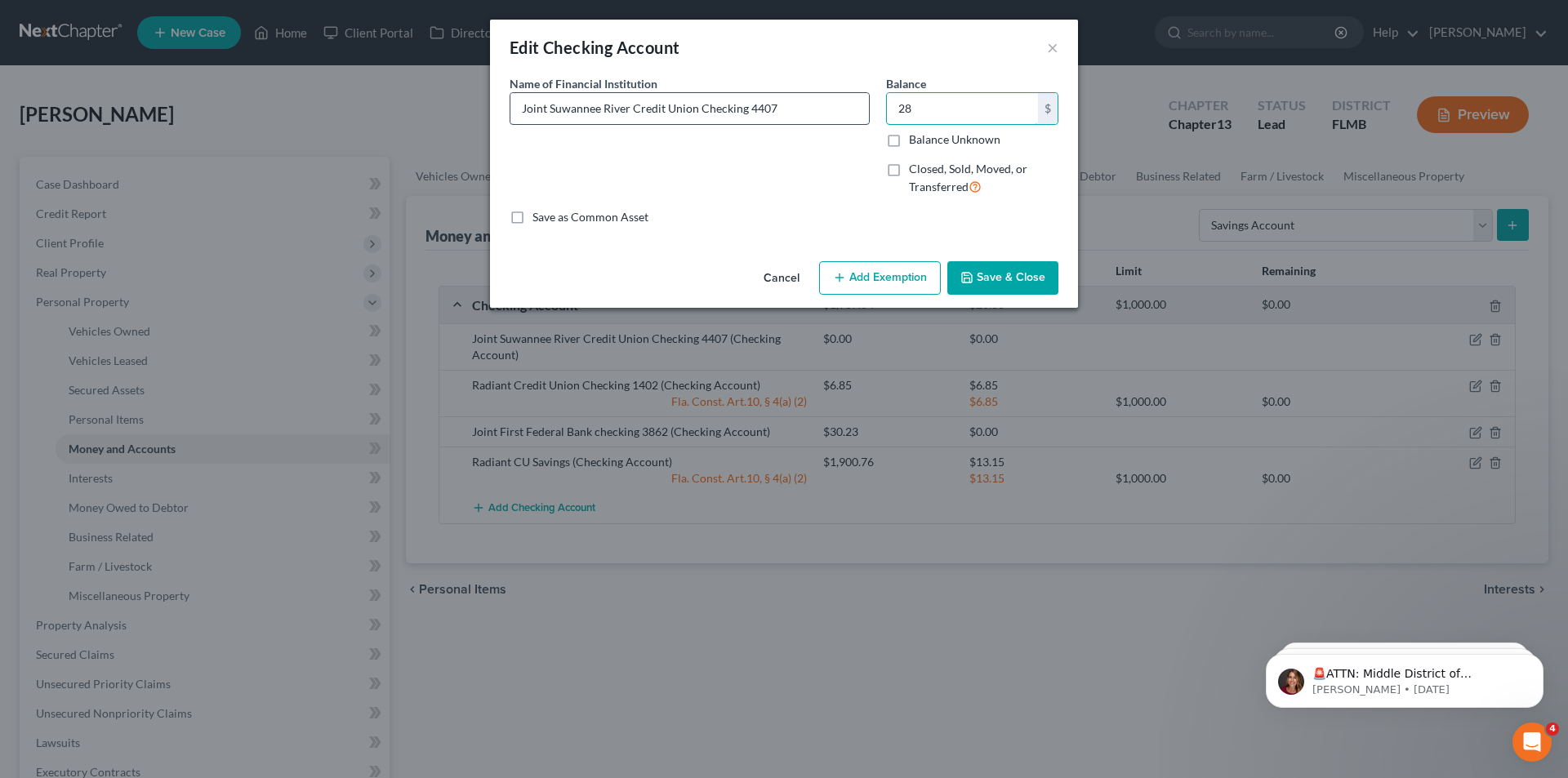
type input "28."
type input "28.20"
type input "28.2"
type input "28.21"
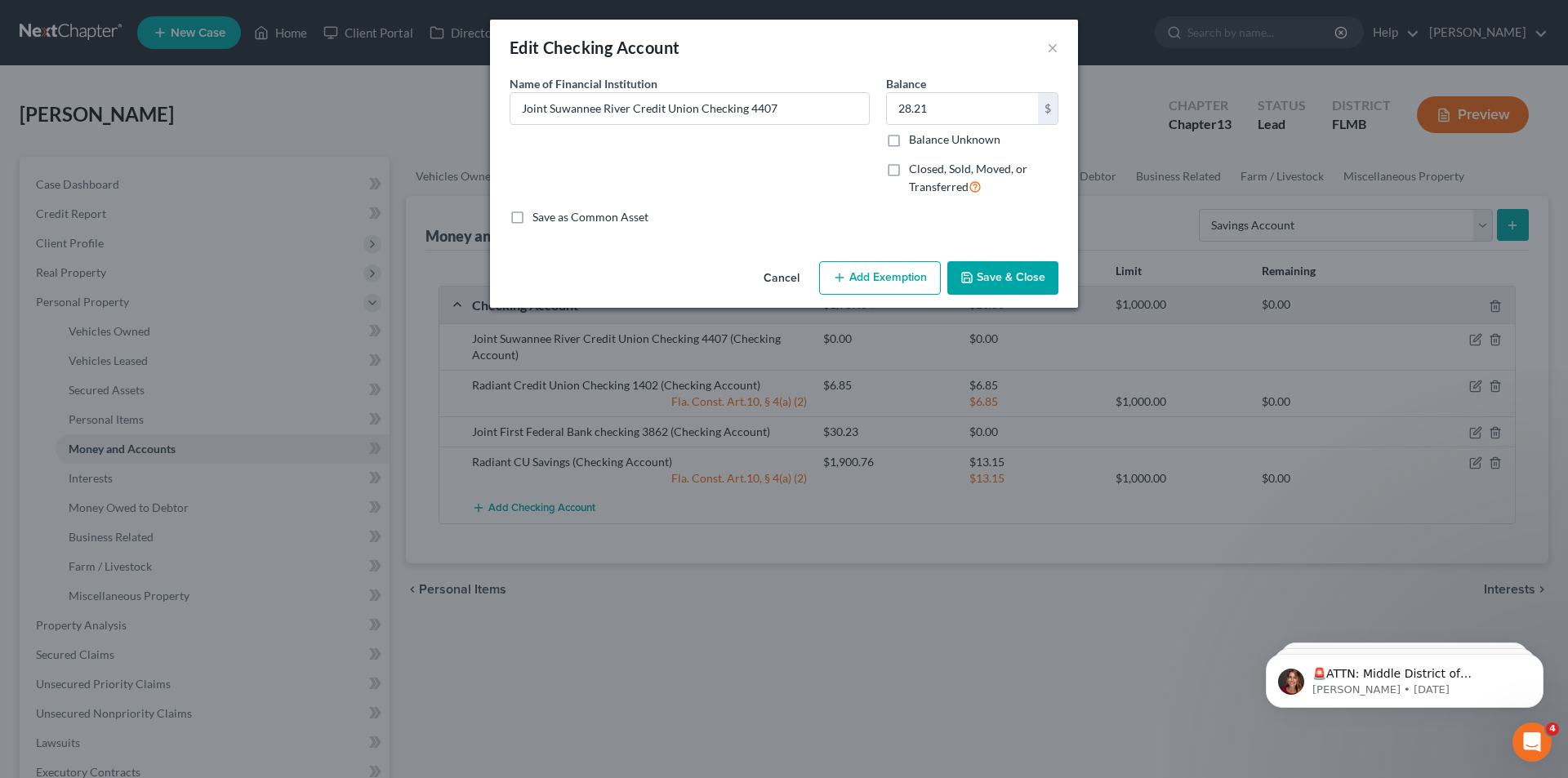
click at [999, 279] on button "Save & Close" at bounding box center [1002, 278] width 111 height 34
click at [1002, 279] on button "Save & Close" at bounding box center [1002, 278] width 111 height 34
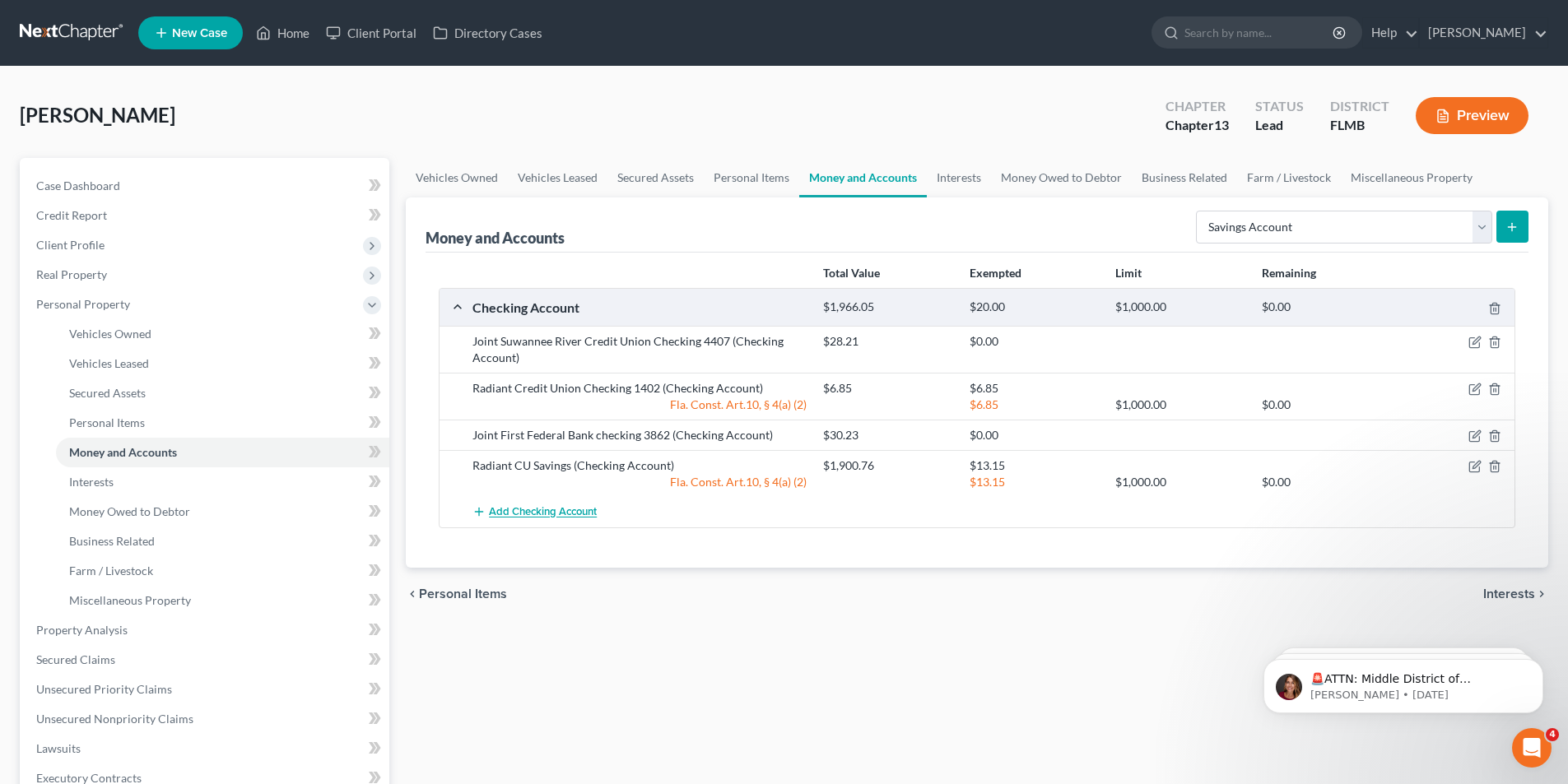
click at [536, 508] on span "Add Checking Account" at bounding box center [543, 513] width 108 height 13
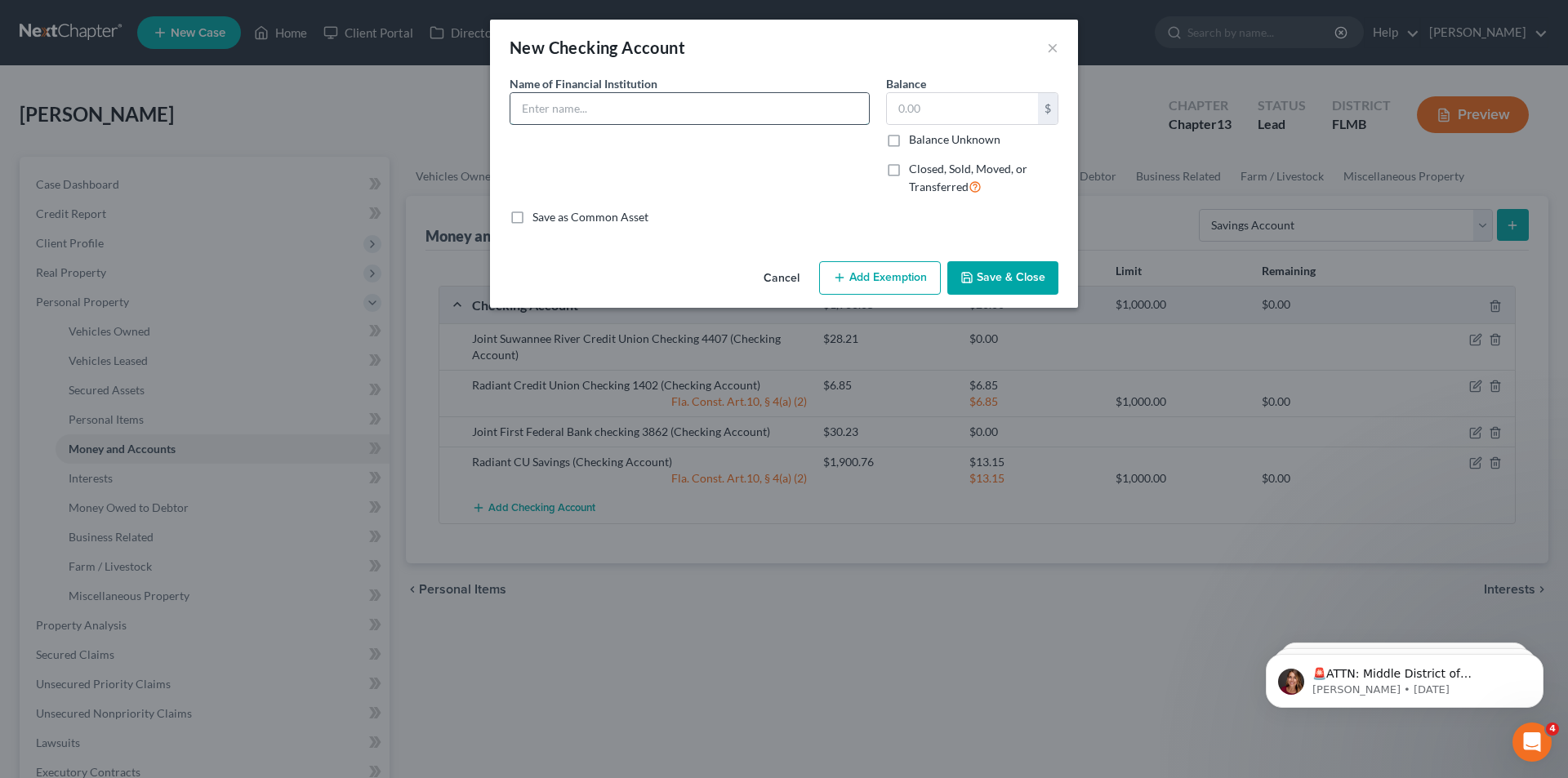
click at [759, 123] on input "text" at bounding box center [689, 108] width 358 height 31
type input "Joint Savings at Suwannee River CU"
type input "0.06"
click at [1041, 269] on button "Save & Close" at bounding box center [1002, 278] width 111 height 34
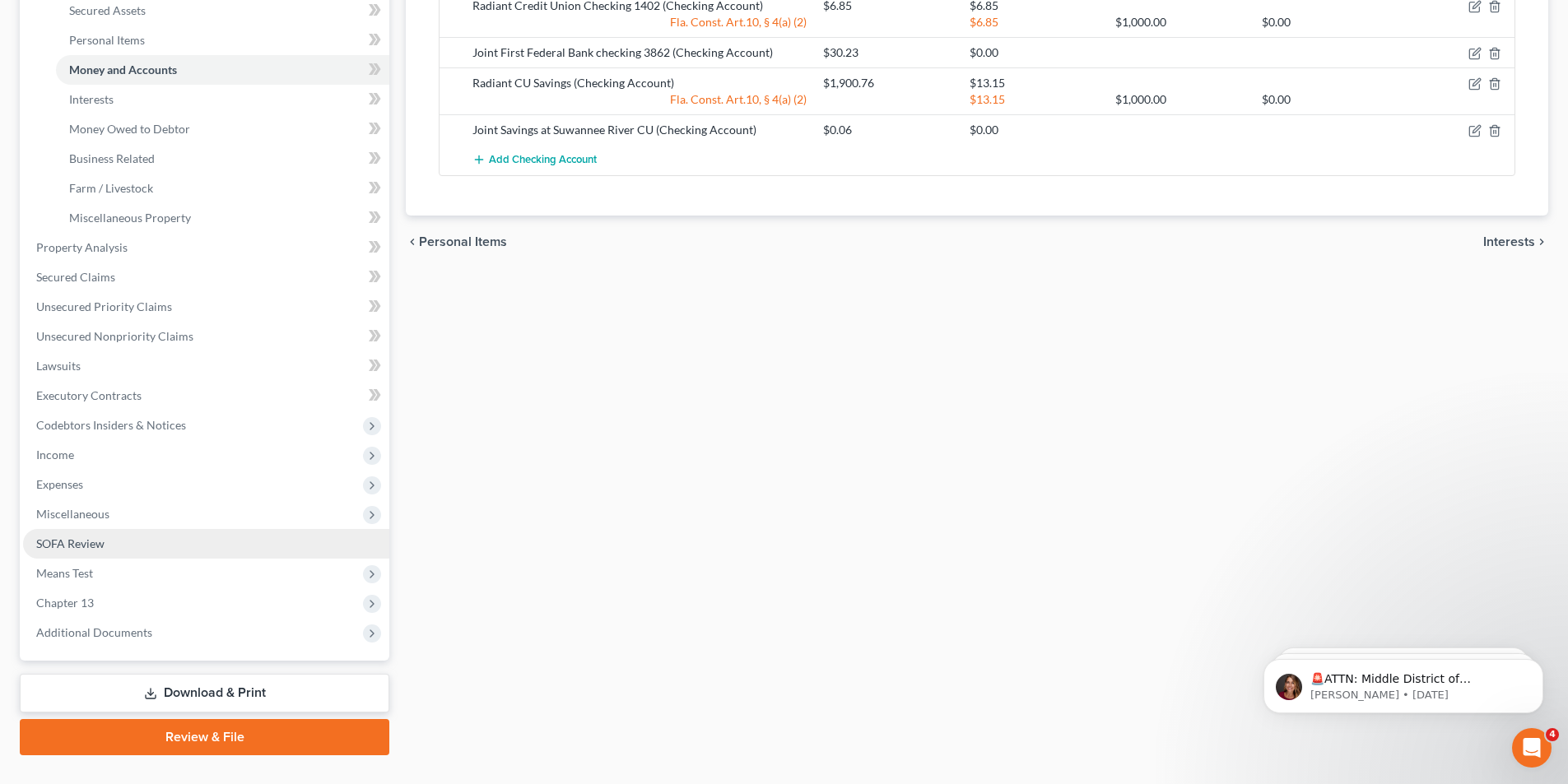
scroll to position [416, 0]
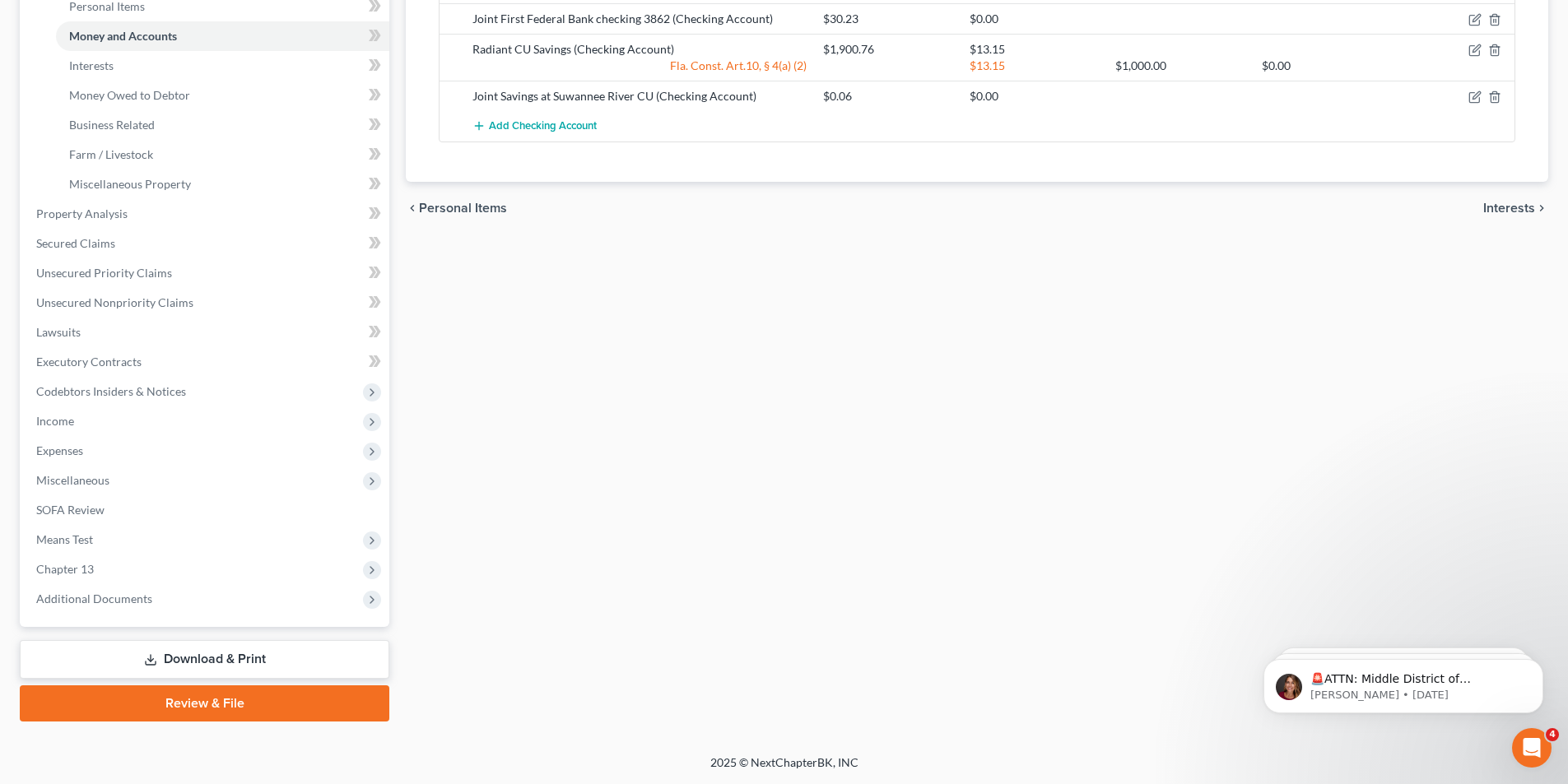
click at [172, 660] on link "Download & Print" at bounding box center [205, 660] width 370 height 39
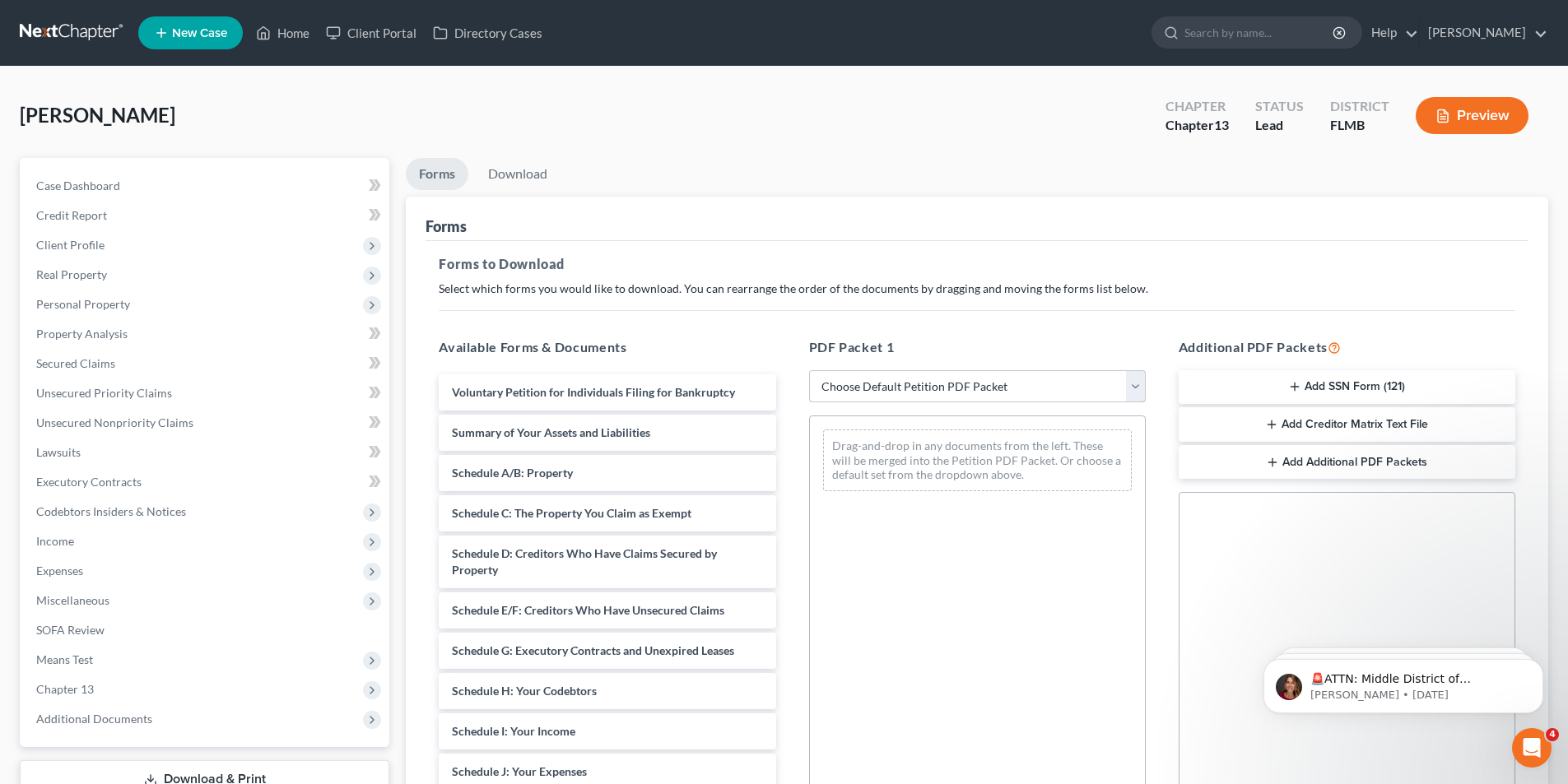
click at [897, 383] on select "Choose Default Petition PDF Packet Complete Bankruptcy Petition (all forms and …" at bounding box center [978, 387] width 337 height 33
select select "0"
click at [809, 371] on select "Choose Default Petition PDF Packet Complete Bankruptcy Petition (all forms and …" at bounding box center [978, 387] width 337 height 33
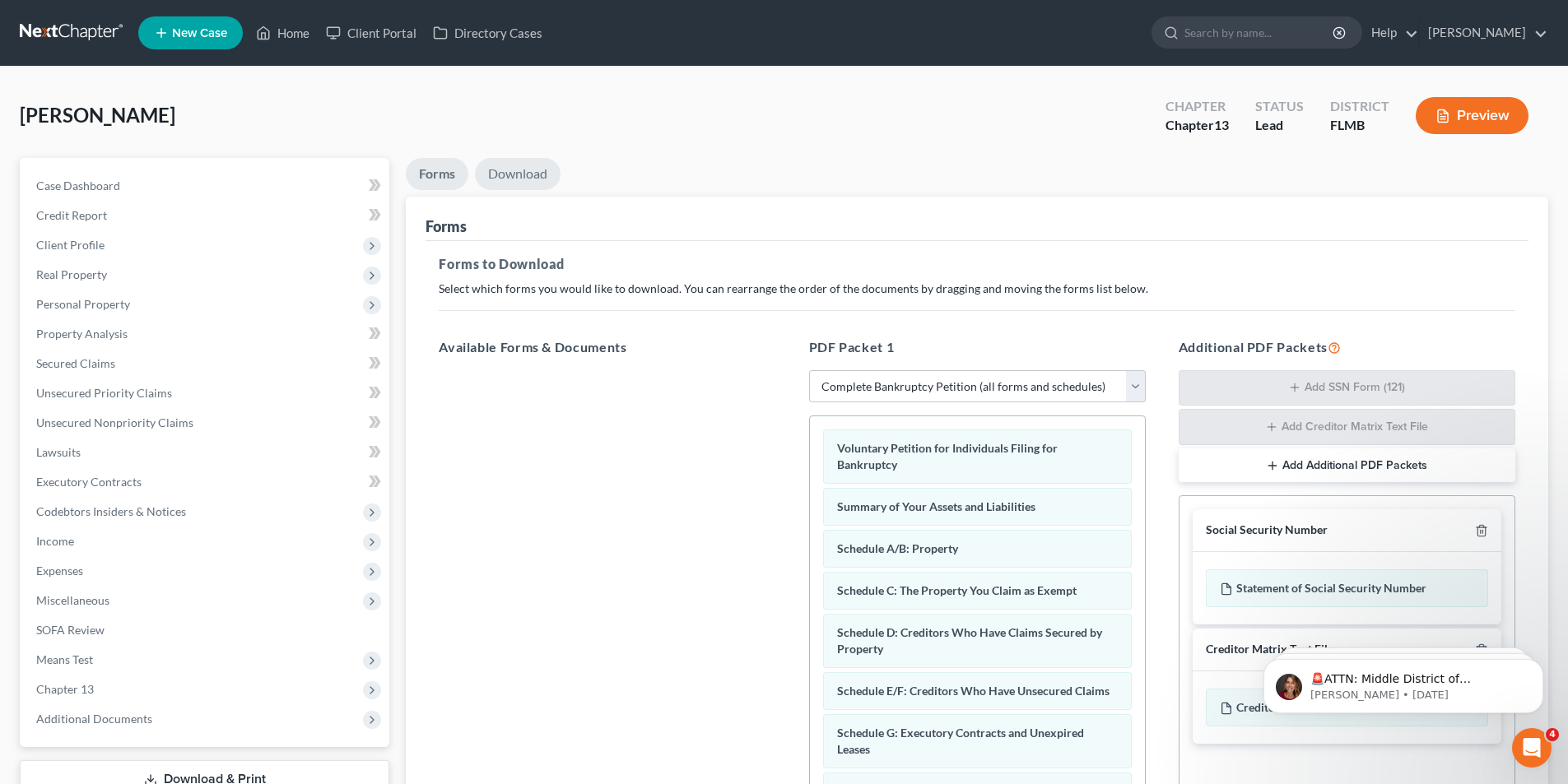
click at [512, 167] on link "Download" at bounding box center [517, 173] width 86 height 32
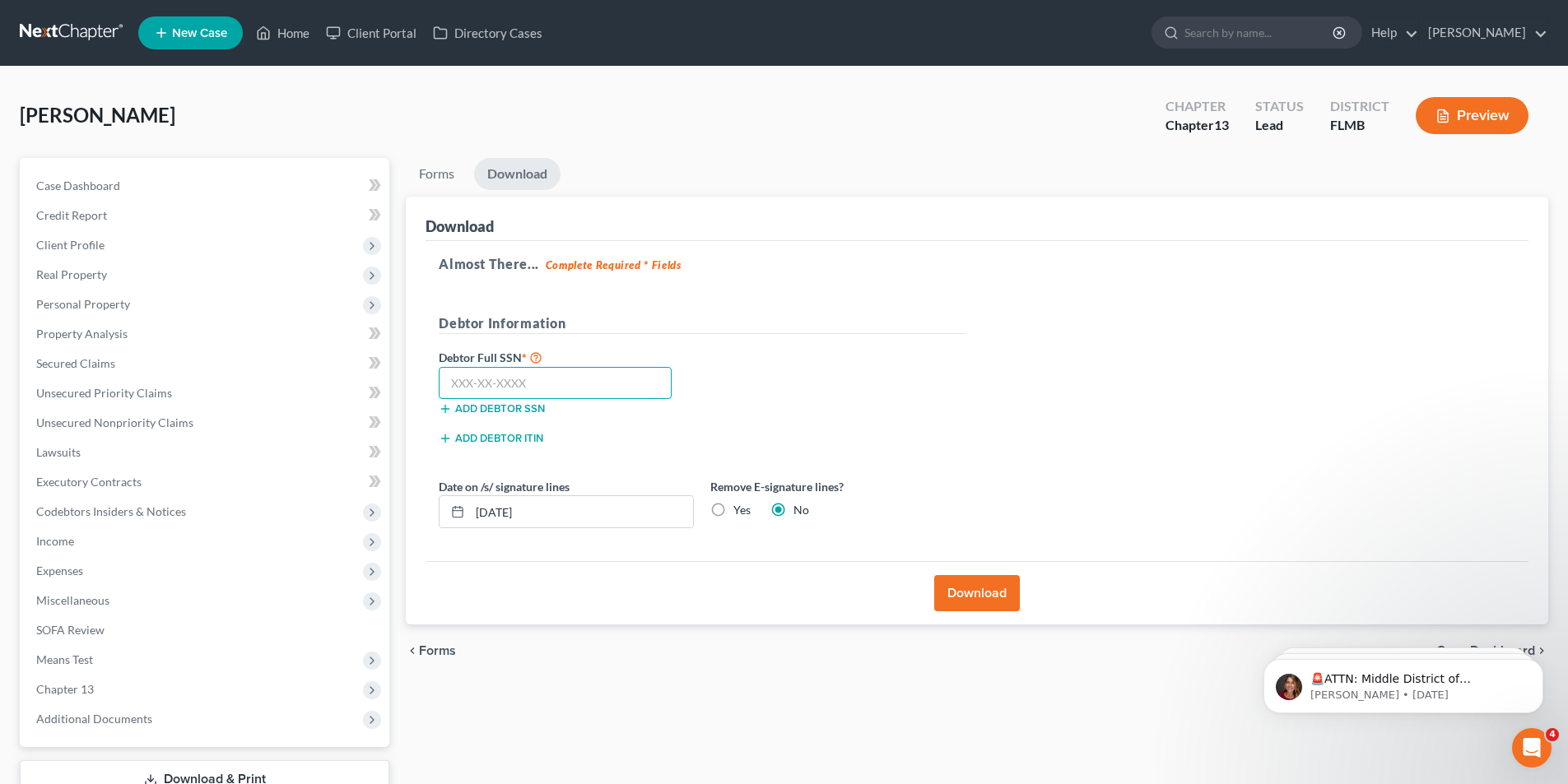
click at [582, 380] on input "text" at bounding box center [555, 383] width 233 height 33
type input "592-54-6009"
click at [942, 596] on button "Download" at bounding box center [977, 593] width 86 height 37
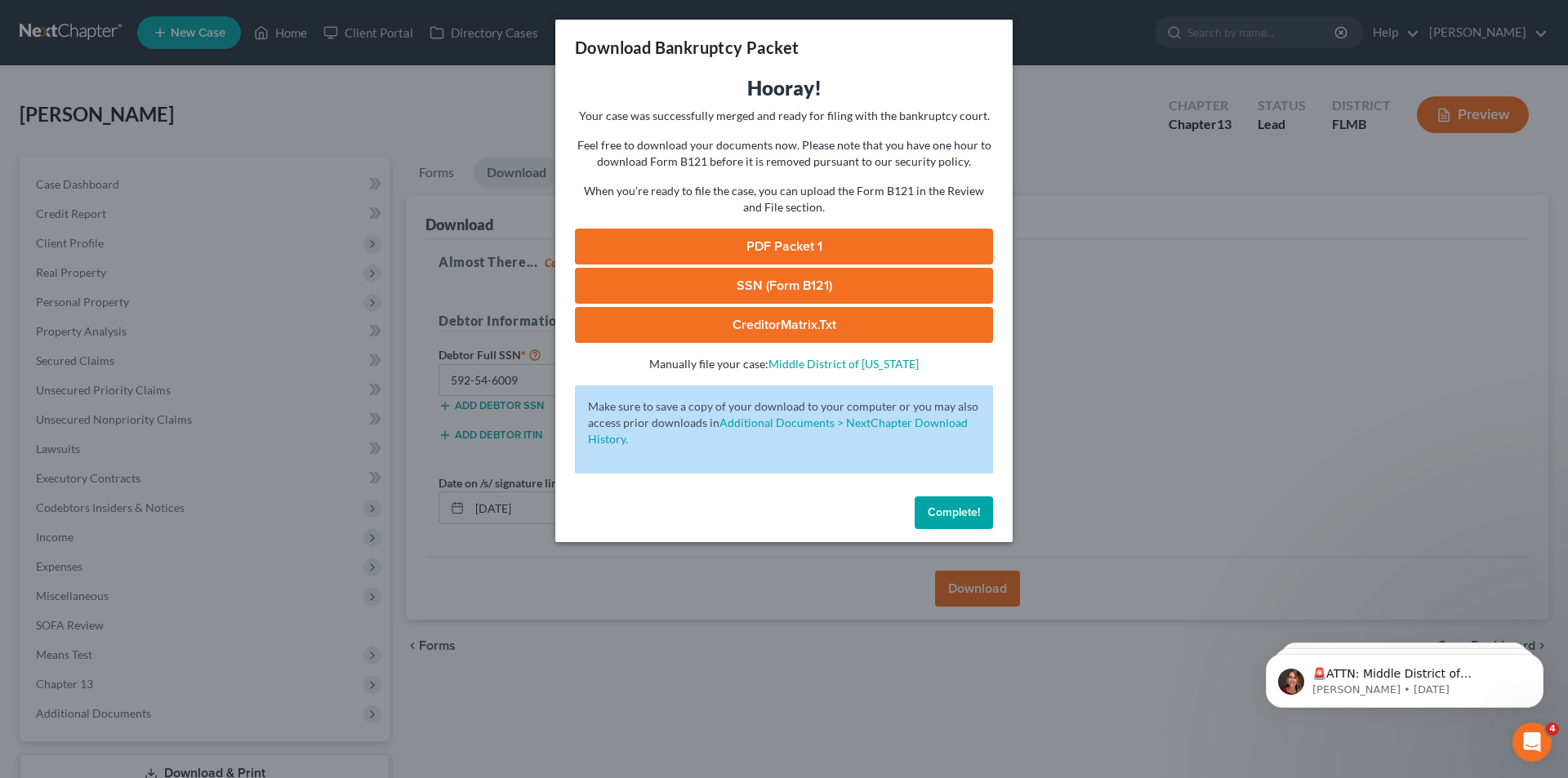
click at [754, 294] on link "SSN (Form B121)" at bounding box center [784, 286] width 419 height 36
click at [745, 252] on link "PDF Packet 1" at bounding box center [784, 247] width 419 height 36
click at [961, 502] on button "Complete!" at bounding box center [954, 513] width 78 height 32
